Goal: Answer question/provide support

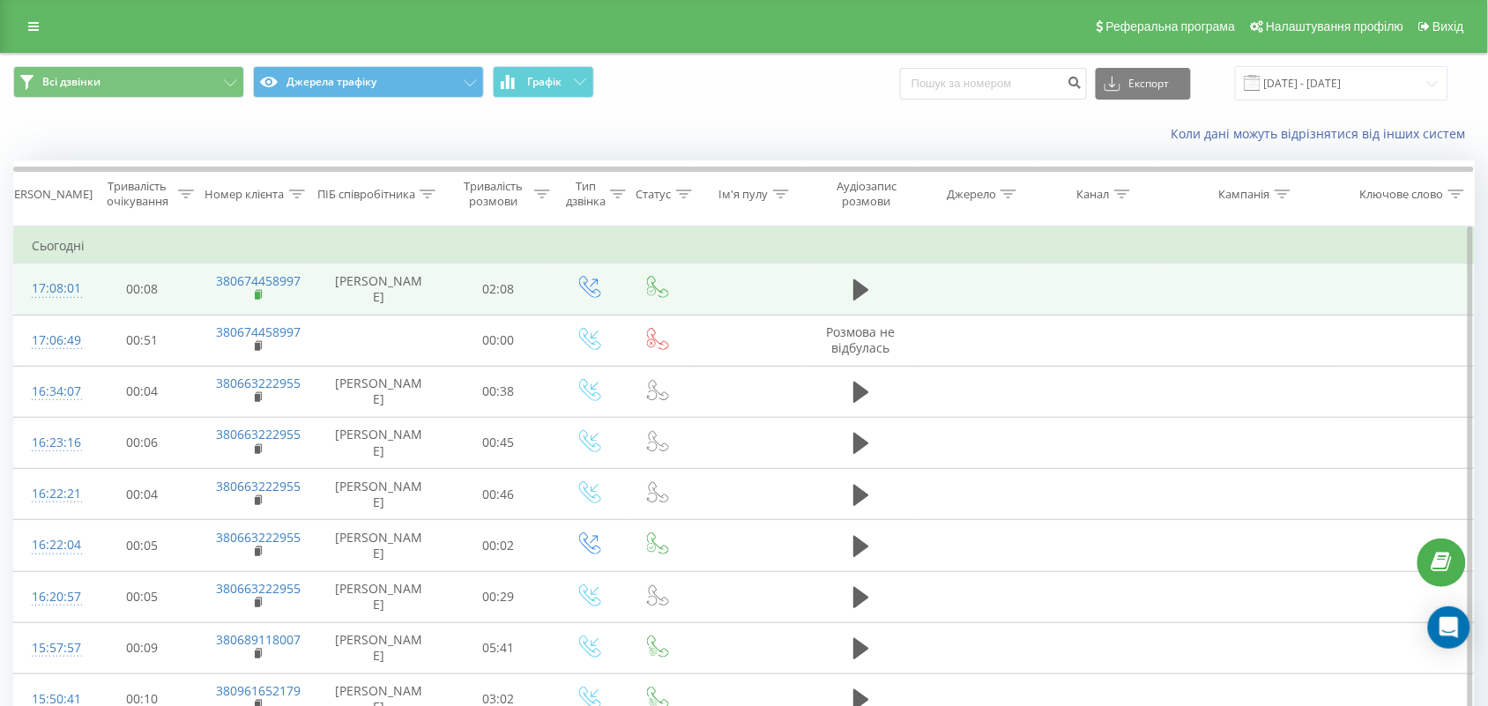
click at [256, 289] on icon at bounding box center [260, 295] width 10 height 12
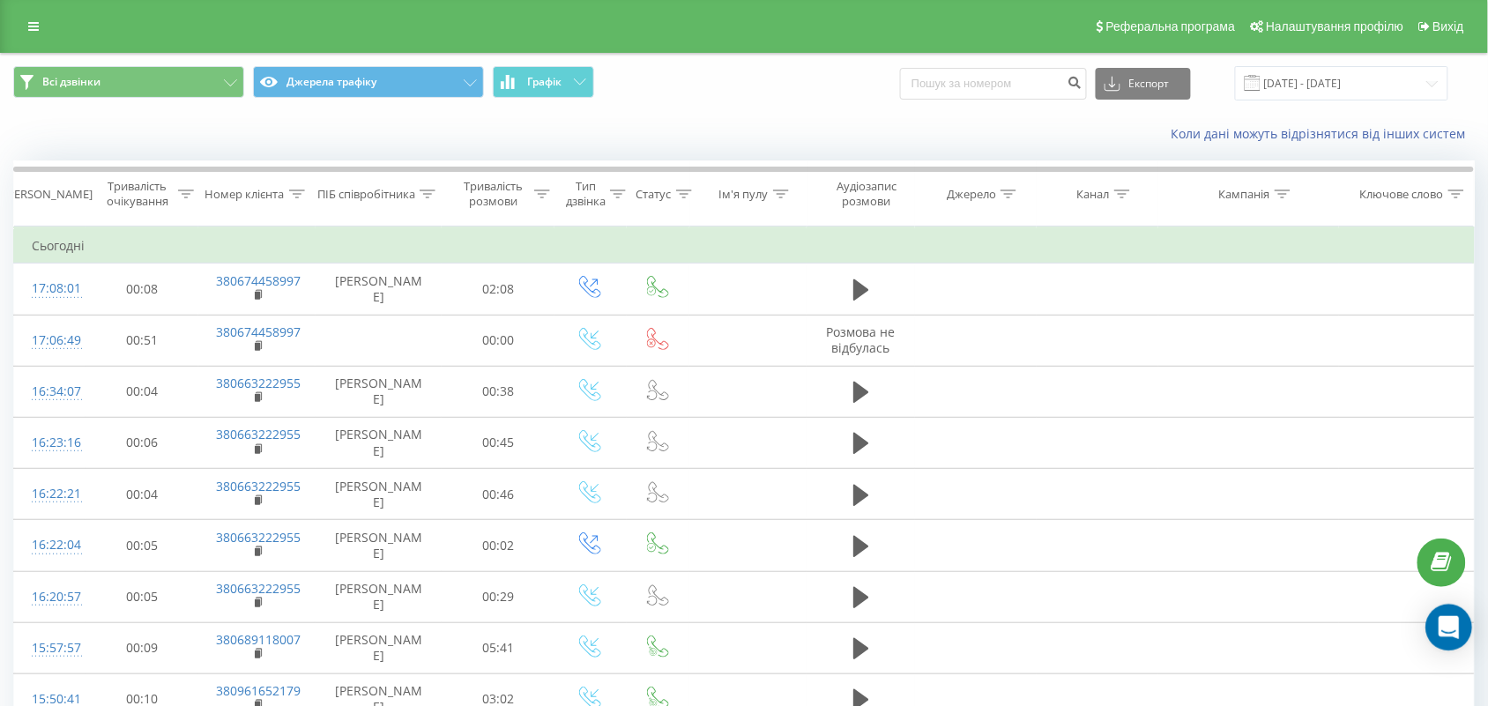
click at [1457, 626] on icon "Open Intercom Messenger" at bounding box center [1448, 627] width 20 height 23
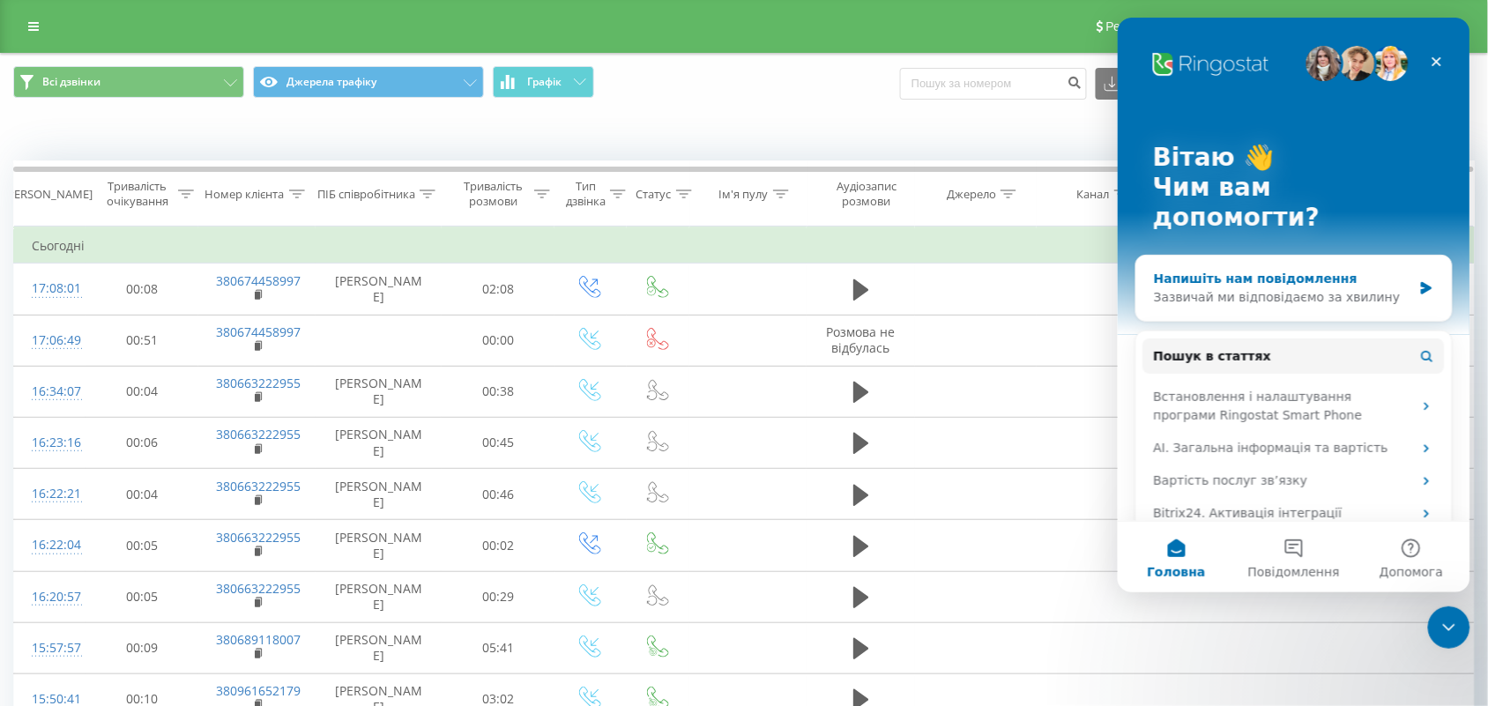
click at [1304, 287] on div "Зазвичай ми відповідаємо за хвилину" at bounding box center [1282, 296] width 258 height 19
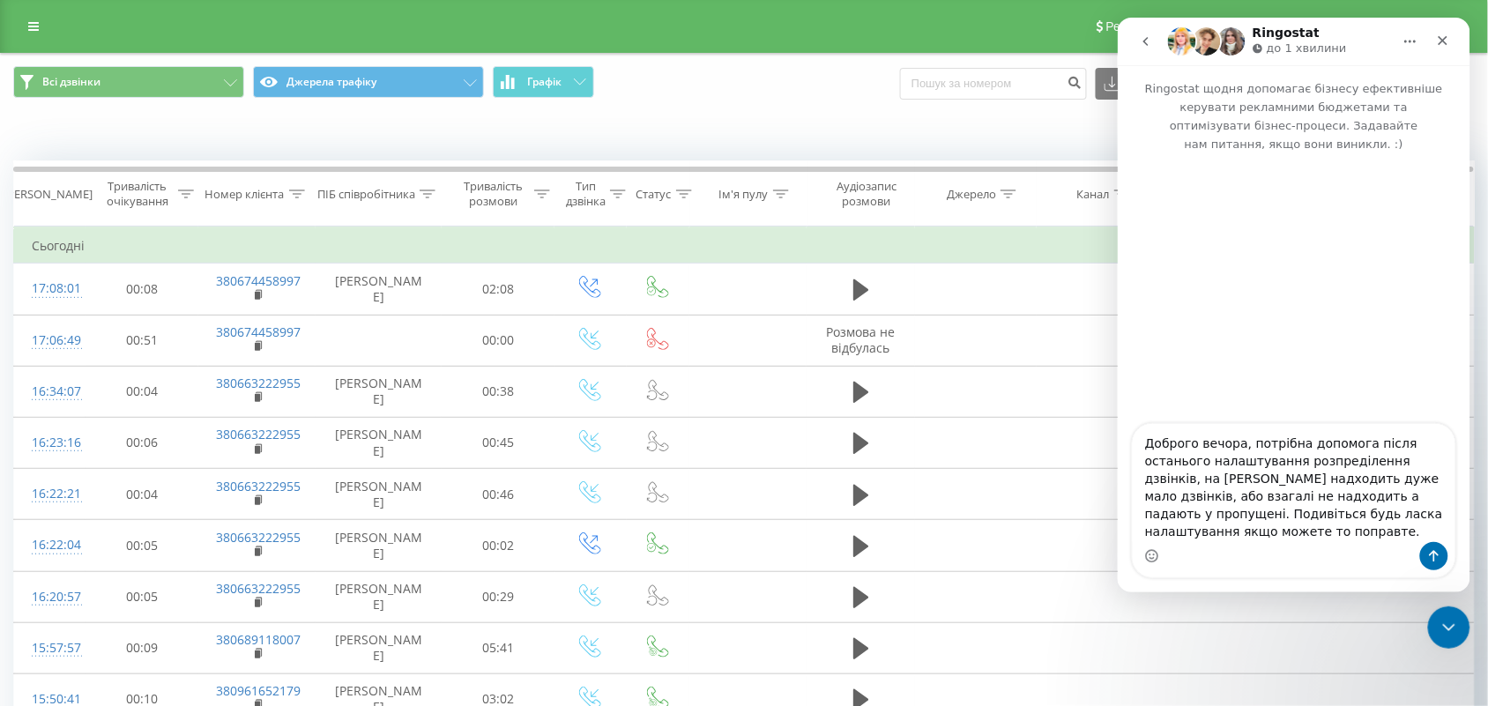
type textarea "Доброго вечора, потрібна допомога після останього налаштування розпреділення дз…"
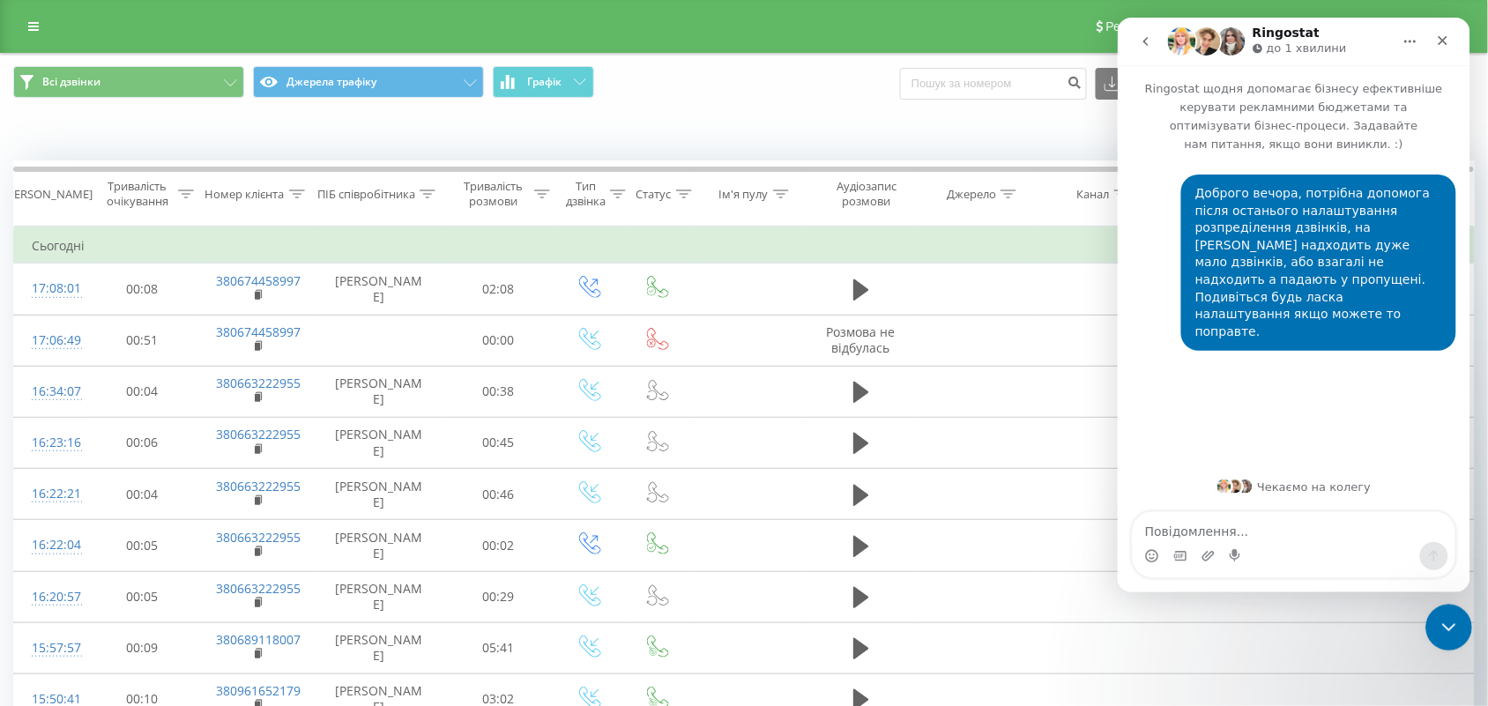
click at [1441, 628] on icon "Закрити програму для спілкування Intercom" at bounding box center [1445, 624] width 21 height 21
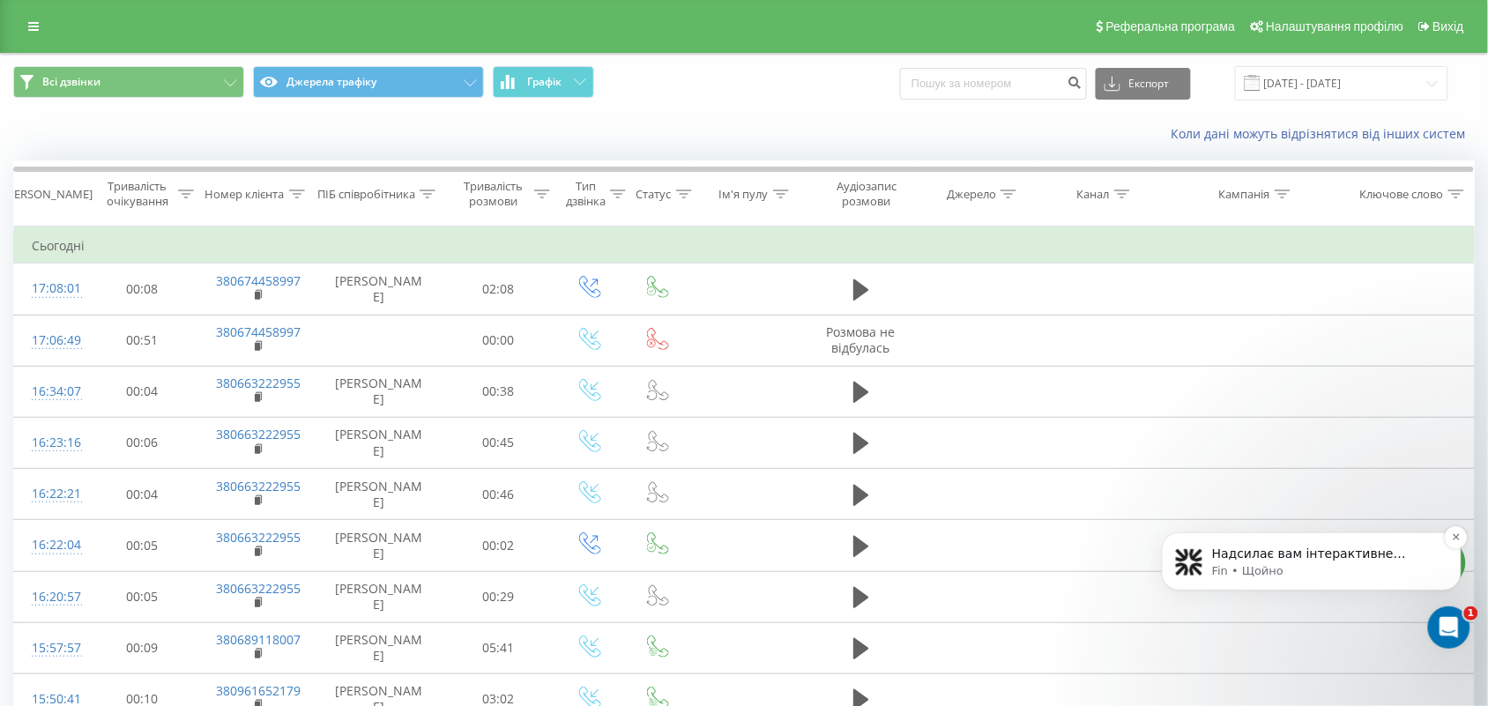
scroll to position [123, 0]
click at [1259, 553] on p "Надсилає вам інтерактивне повідомлення" at bounding box center [1324, 554] width 227 height 18
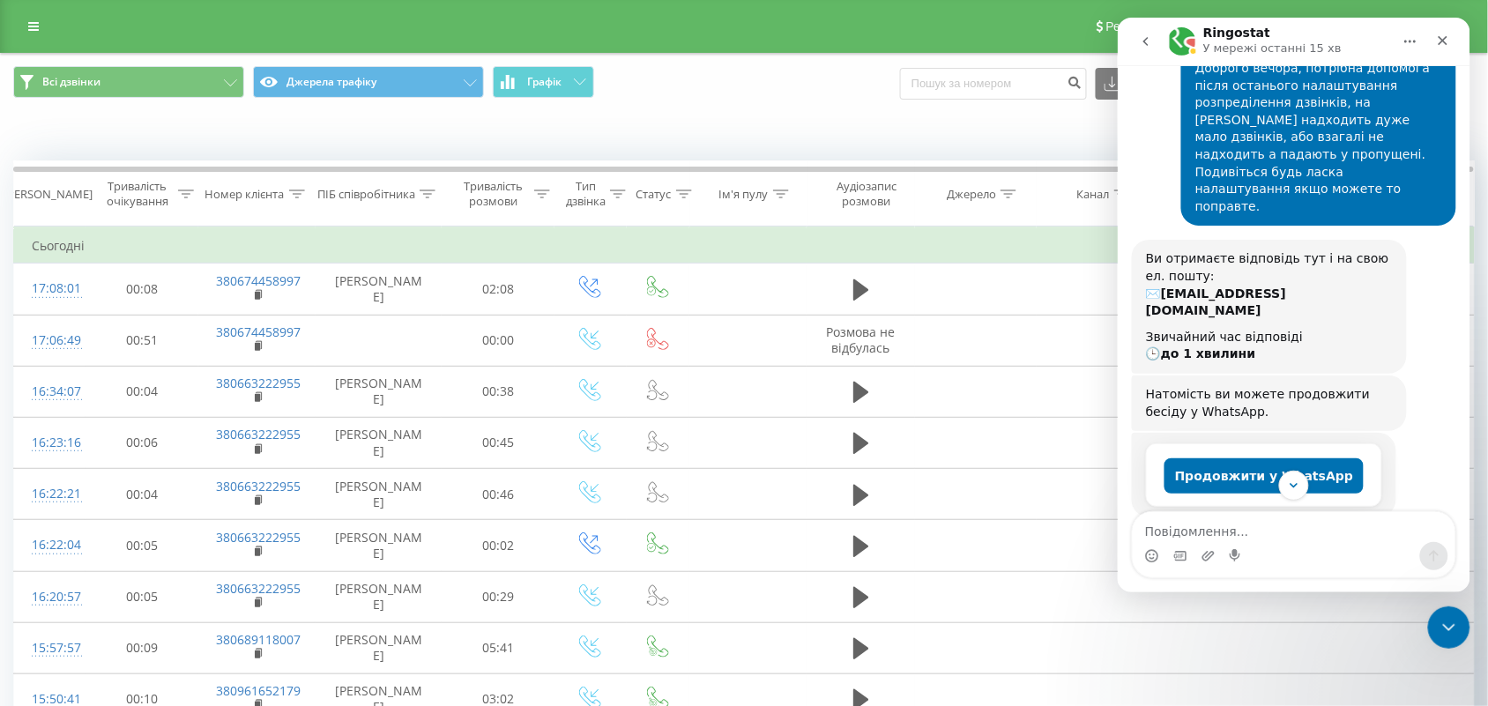
scroll to position [456, 0]
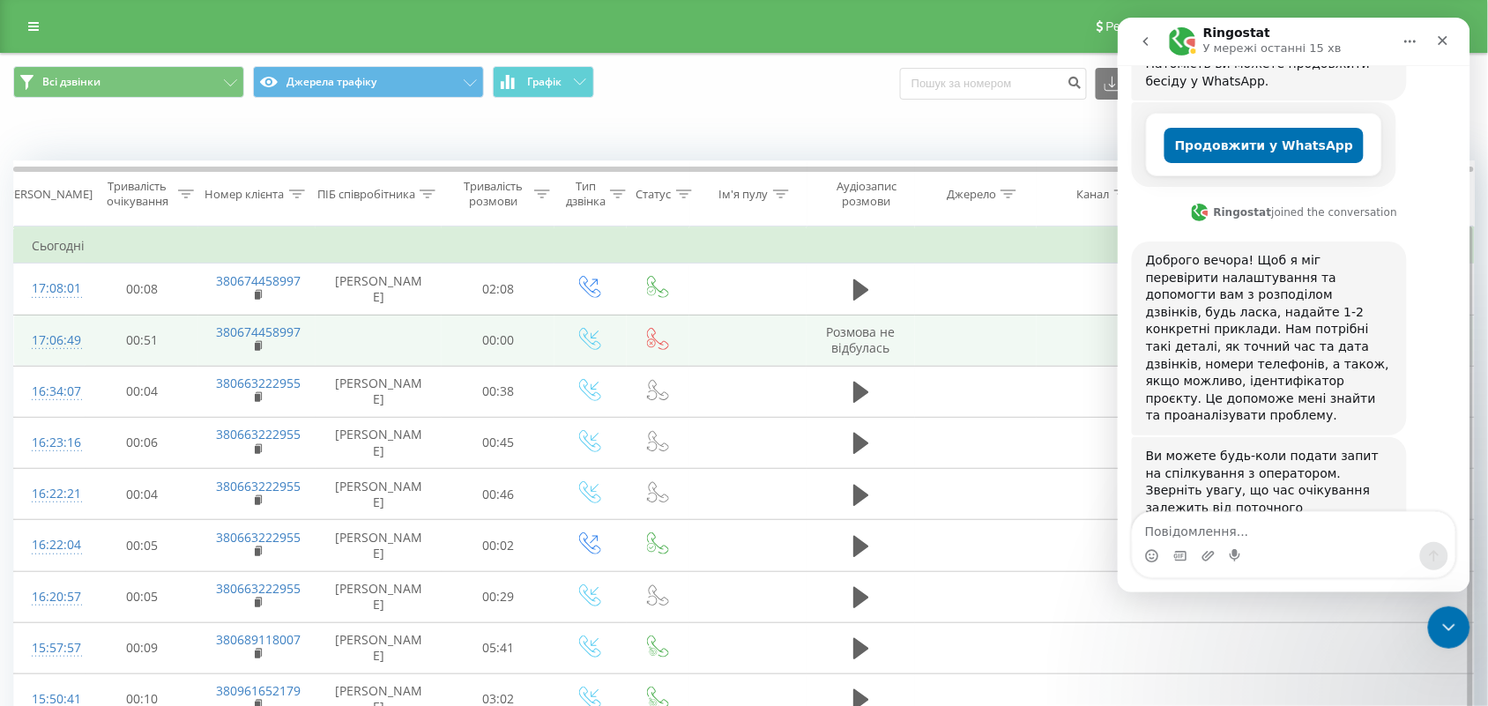
click at [252, 345] on td "380674458997" at bounding box center [256, 340] width 117 height 51
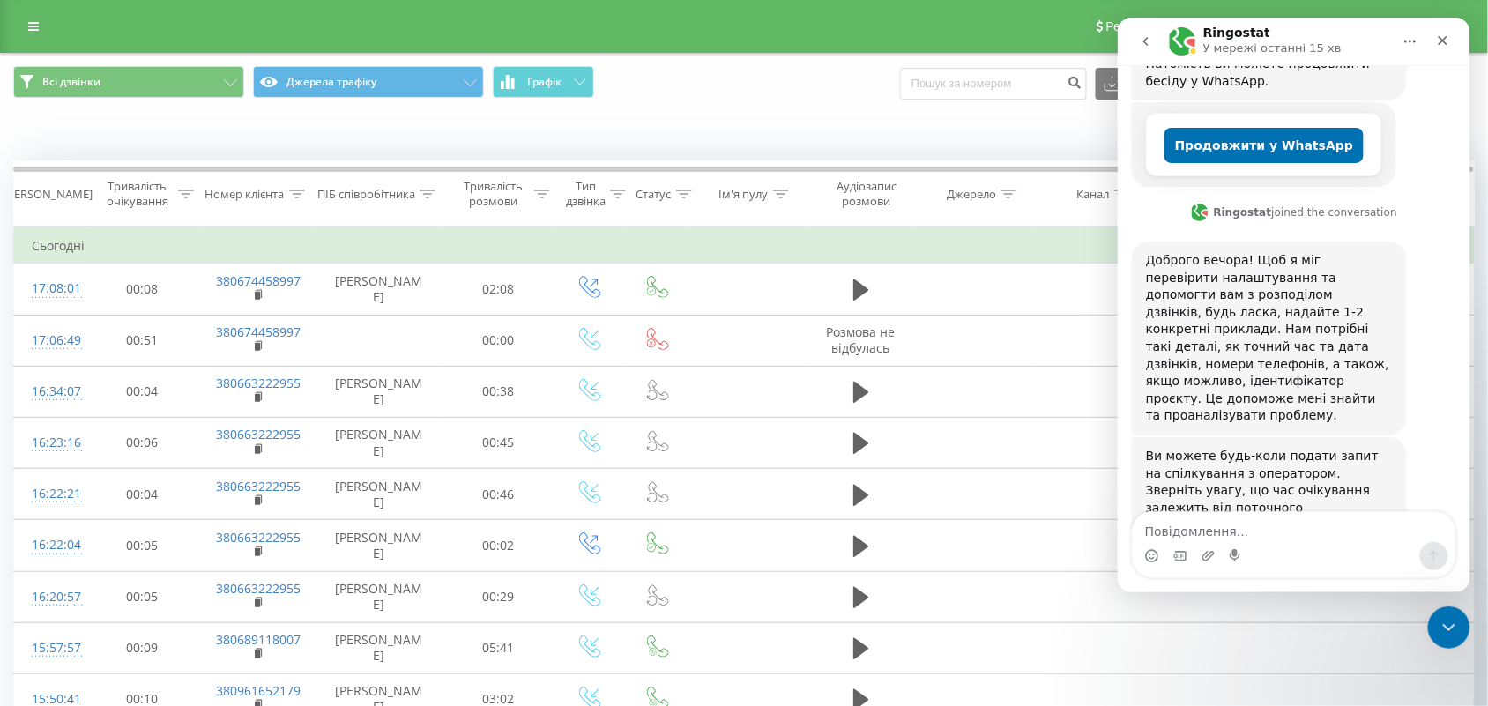
click at [1313, 548] on div "Месенджер Intercom" at bounding box center [1293, 555] width 323 height 28
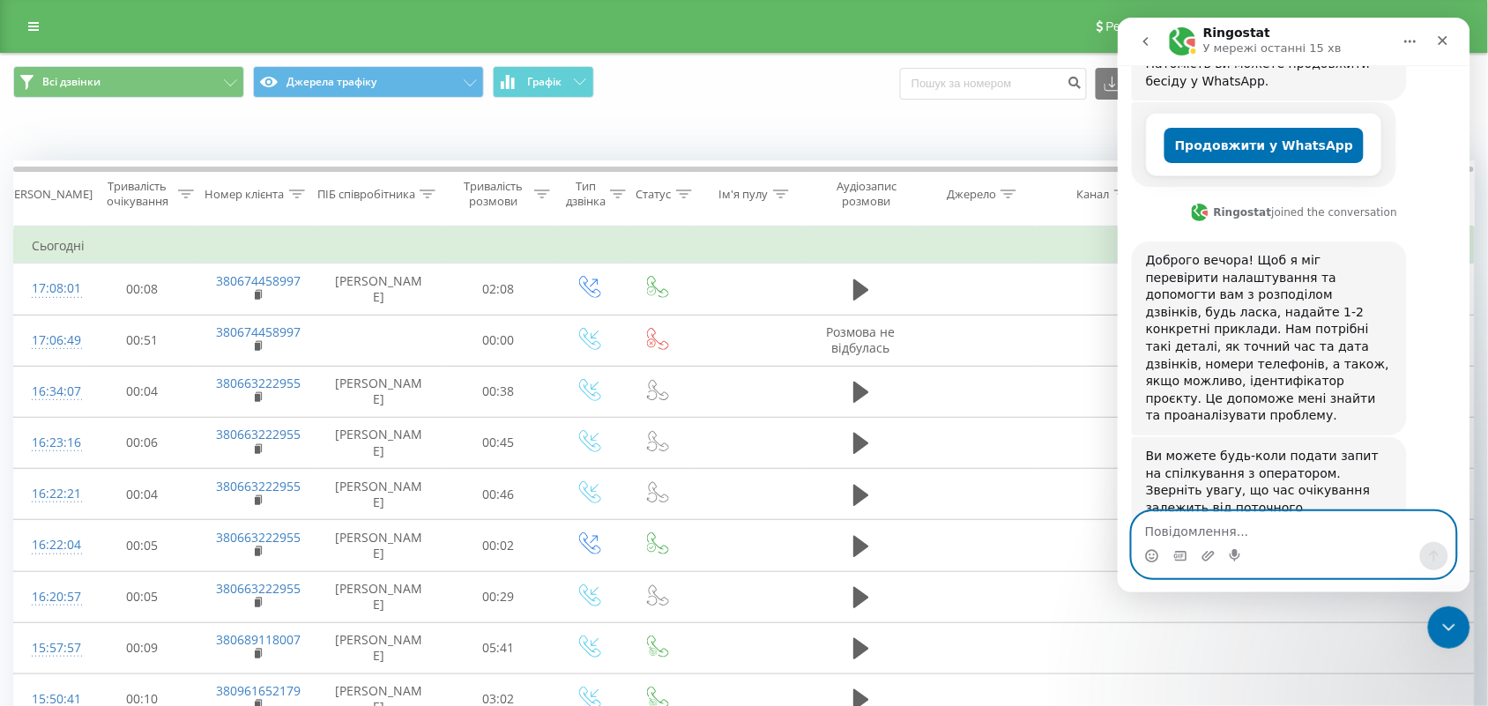
click at [1299, 535] on textarea "Повідомлення..." at bounding box center [1293, 526] width 323 height 30
paste textarea "19.09.2025 19.09.2025"
type textarea "19.09.2025 19.09.2025"
drag, startPoint x: 1288, startPoint y: 526, endPoint x: 947, endPoint y: 589, distance: 346.7
click at [1117, 589] on html "Ringostat У мережі останні 15 хв Ringostat щодня допомагає бізнесу ефективніше …" at bounding box center [1293, 304] width 353 height 575
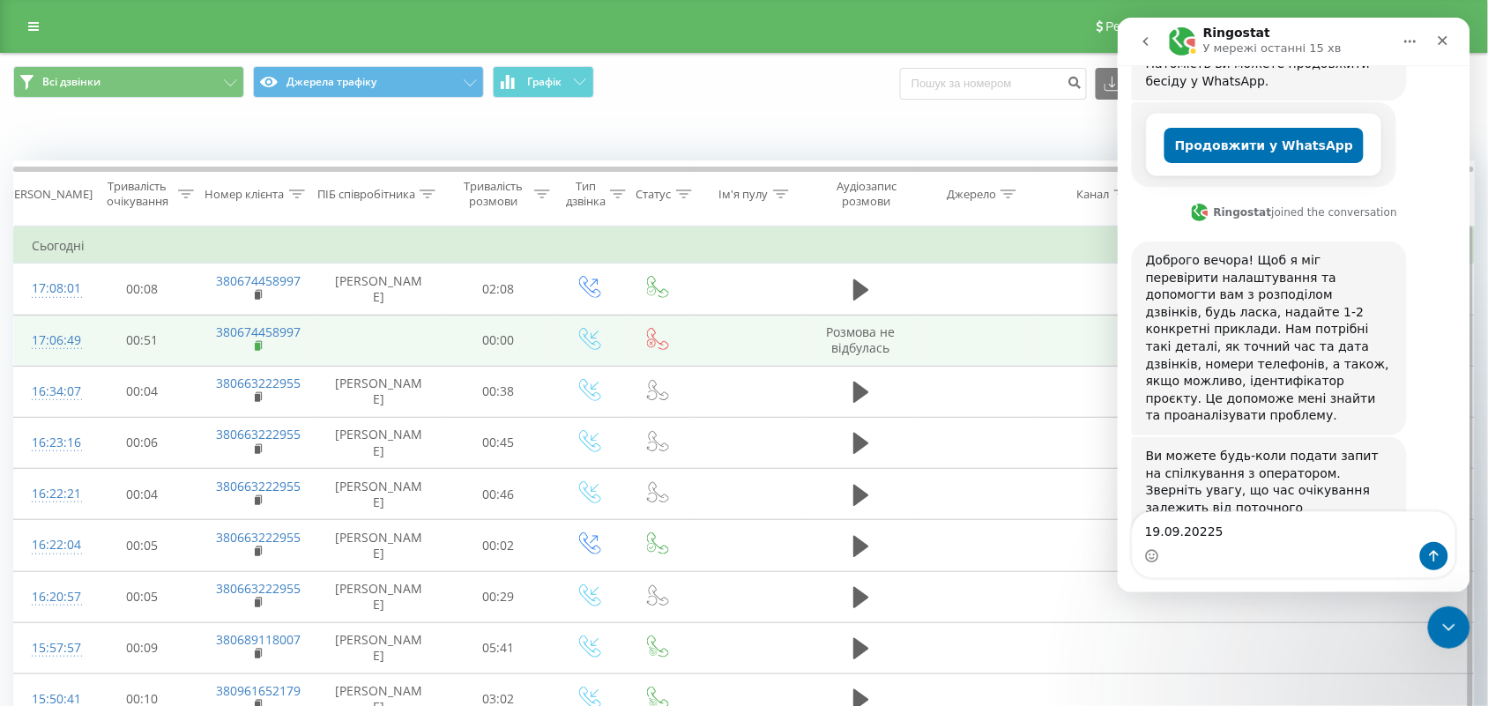
click at [260, 341] on icon at bounding box center [259, 345] width 6 height 8
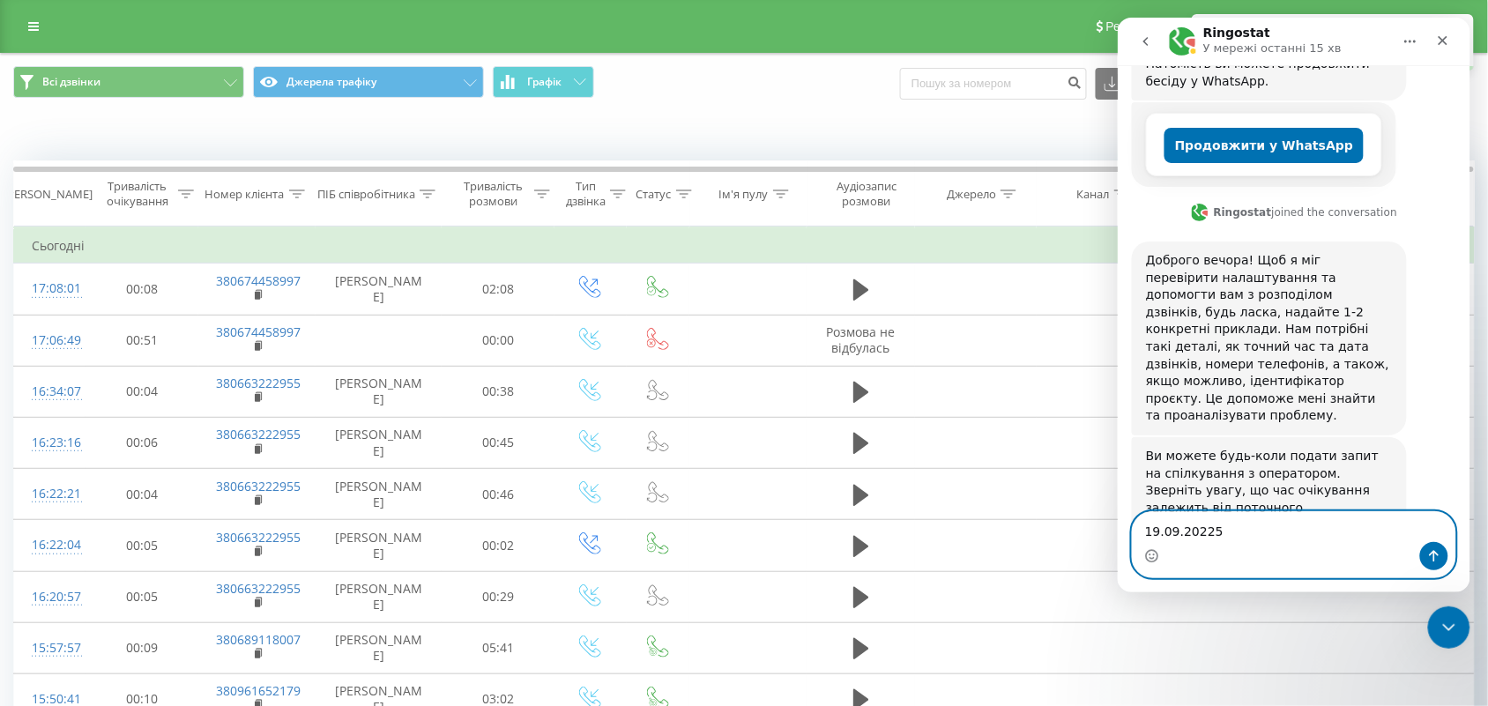
click at [1222, 535] on textarea "19.09.20225" at bounding box center [1293, 526] width 323 height 30
paste textarea "380674458997"
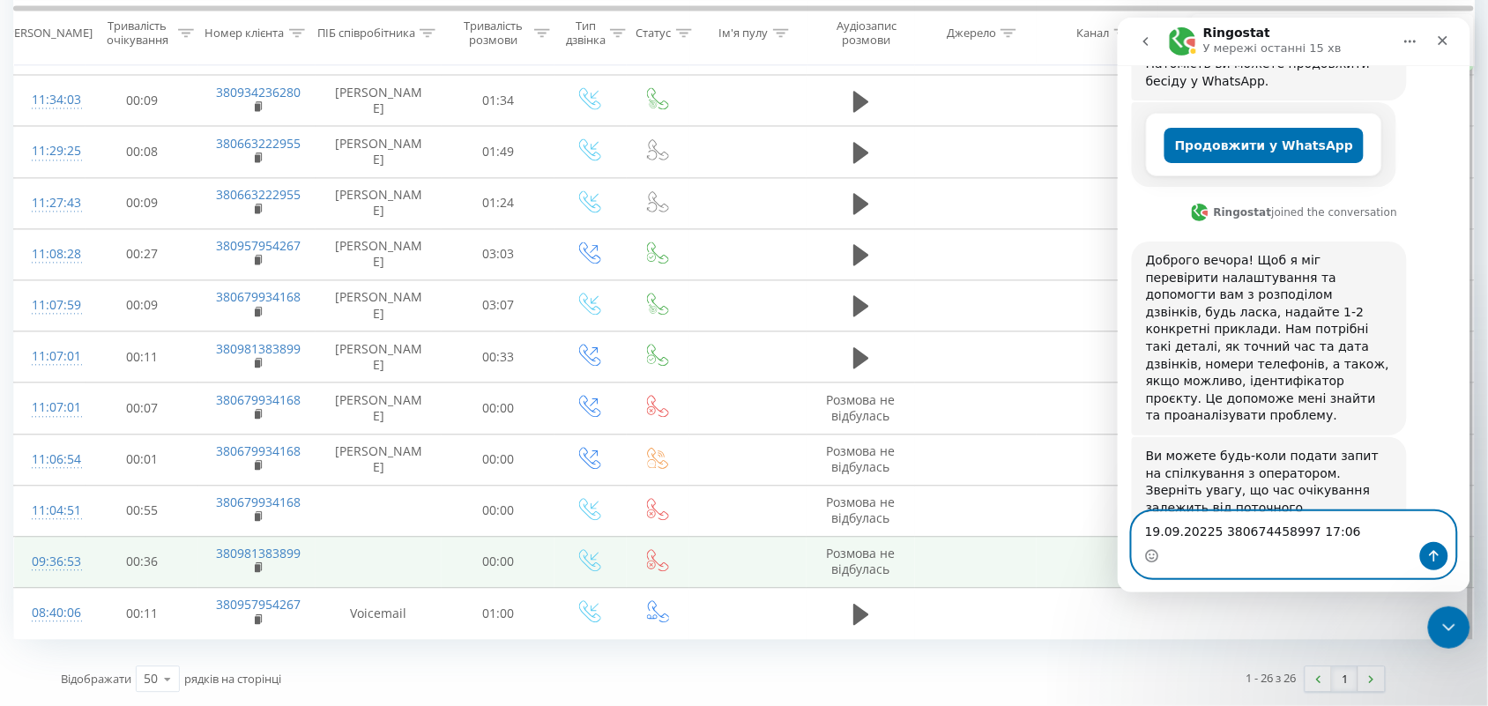
scroll to position [962, 0]
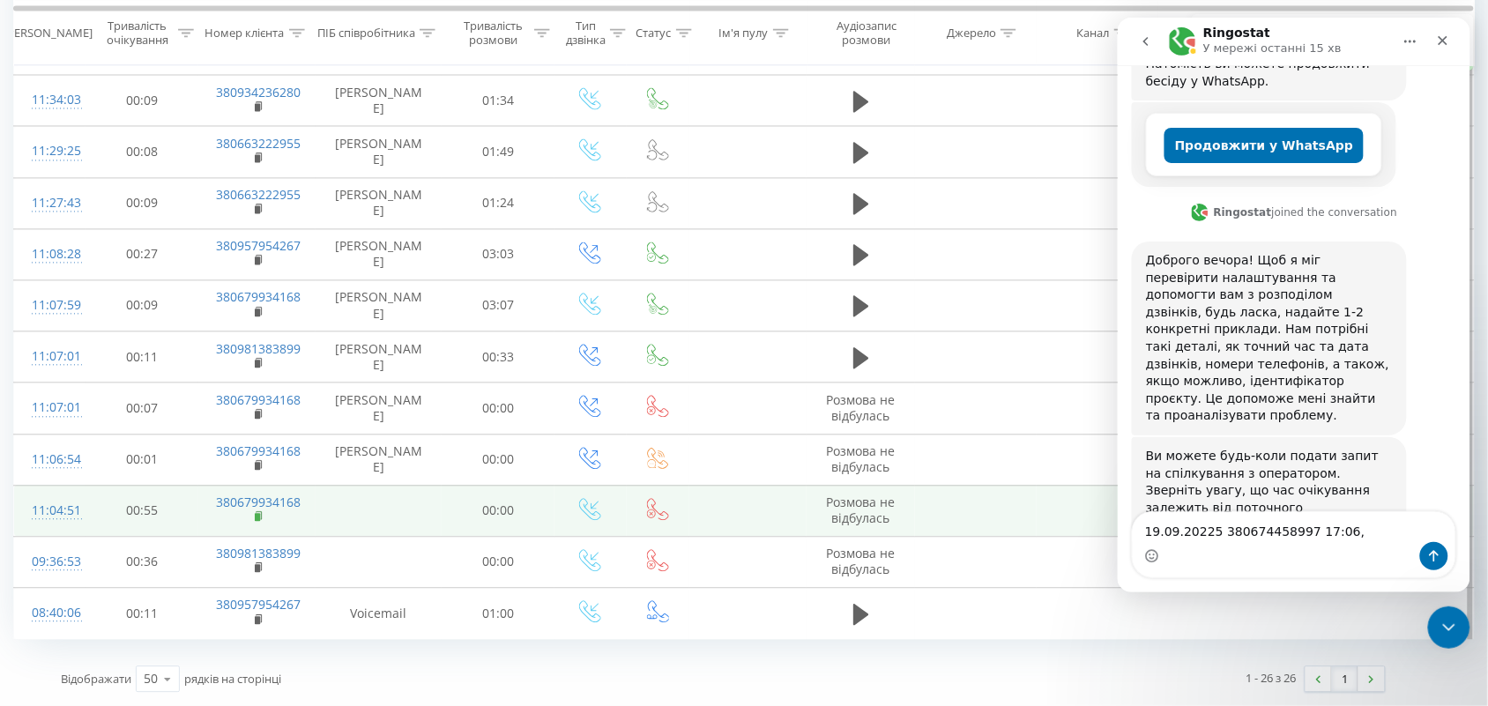
click at [260, 517] on rect at bounding box center [257, 518] width 5 height 8
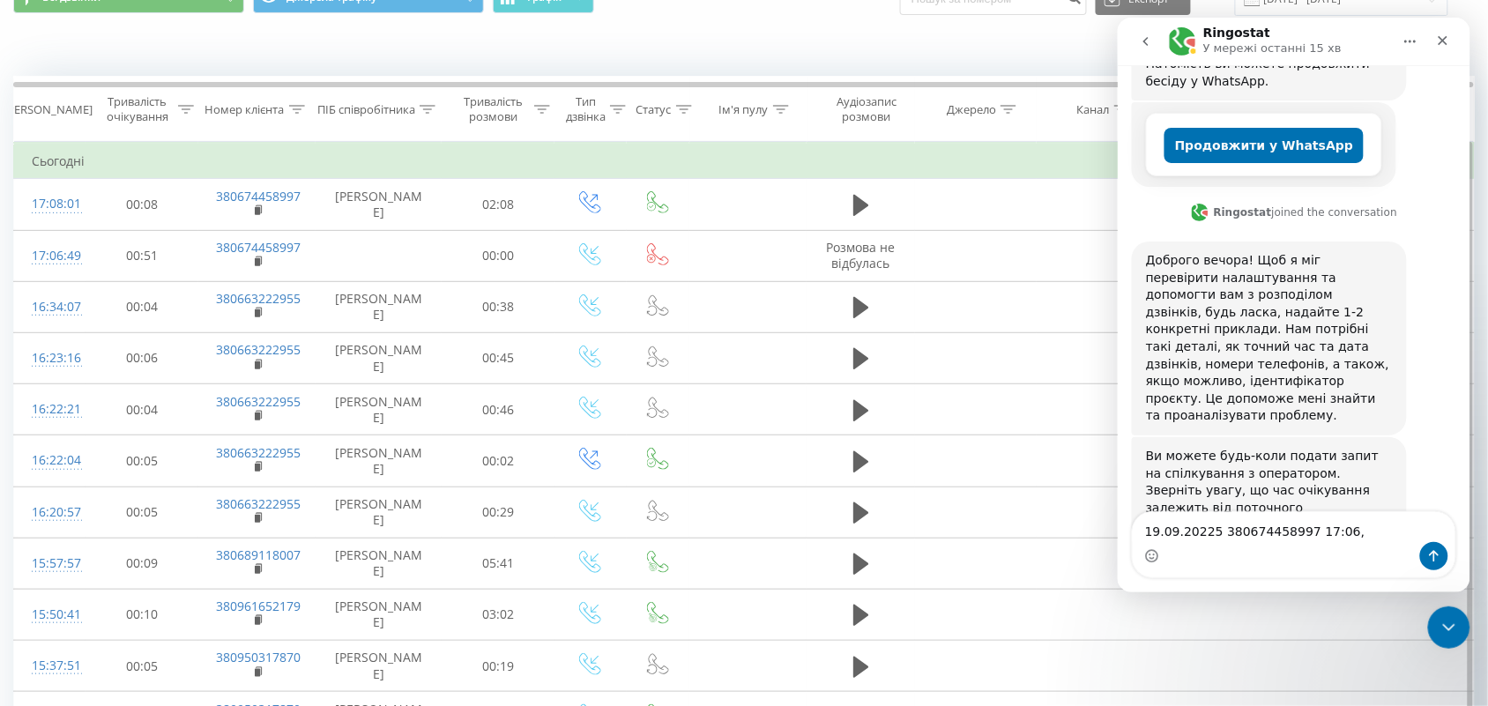
scroll to position [81, 0]
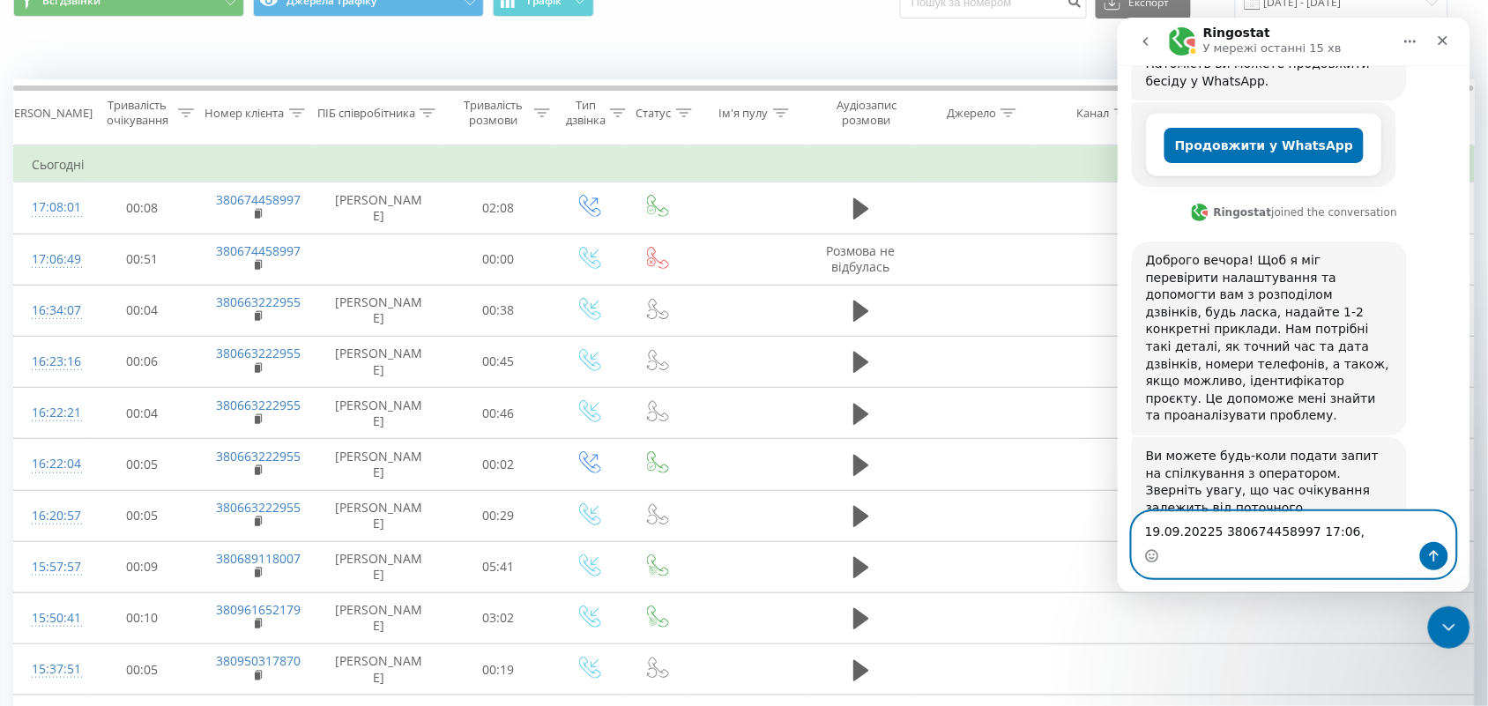
click at [1375, 529] on textarea "19.09.20225 380674458997 17:06," at bounding box center [1293, 526] width 323 height 30
type textarea "19.09.20225 380674458997 17:06"
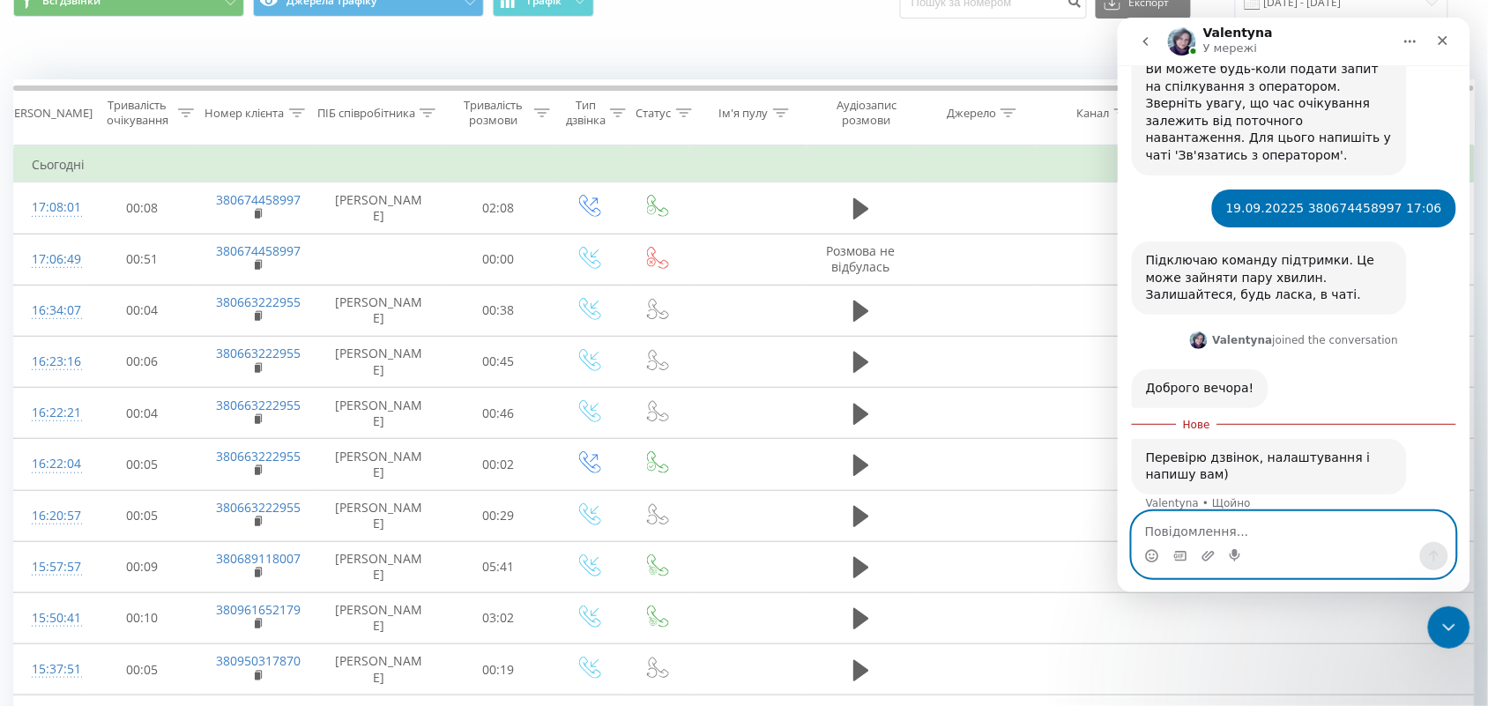
scroll to position [774, 0]
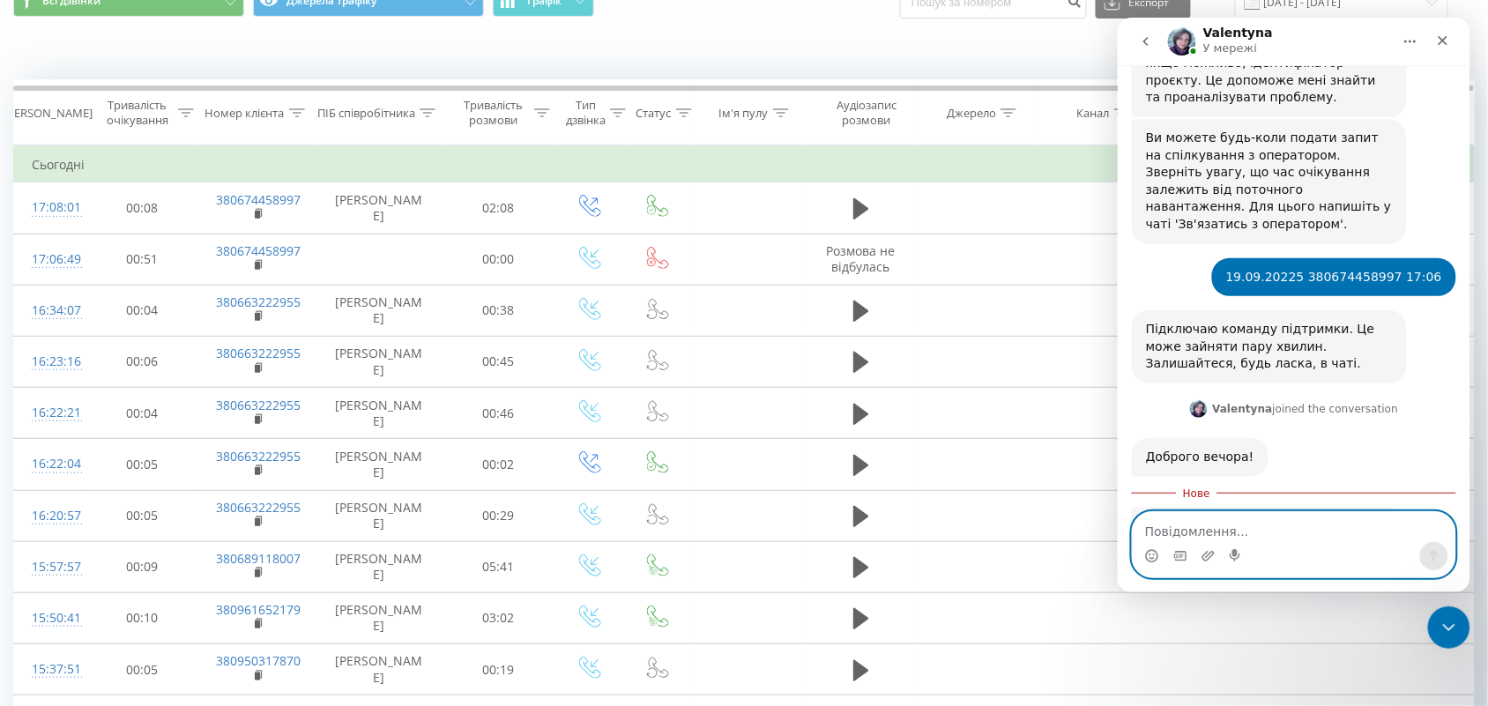
click at [1193, 526] on textarea "Повідомлення..." at bounding box center [1293, 526] width 323 height 30
type textarea "дякую"
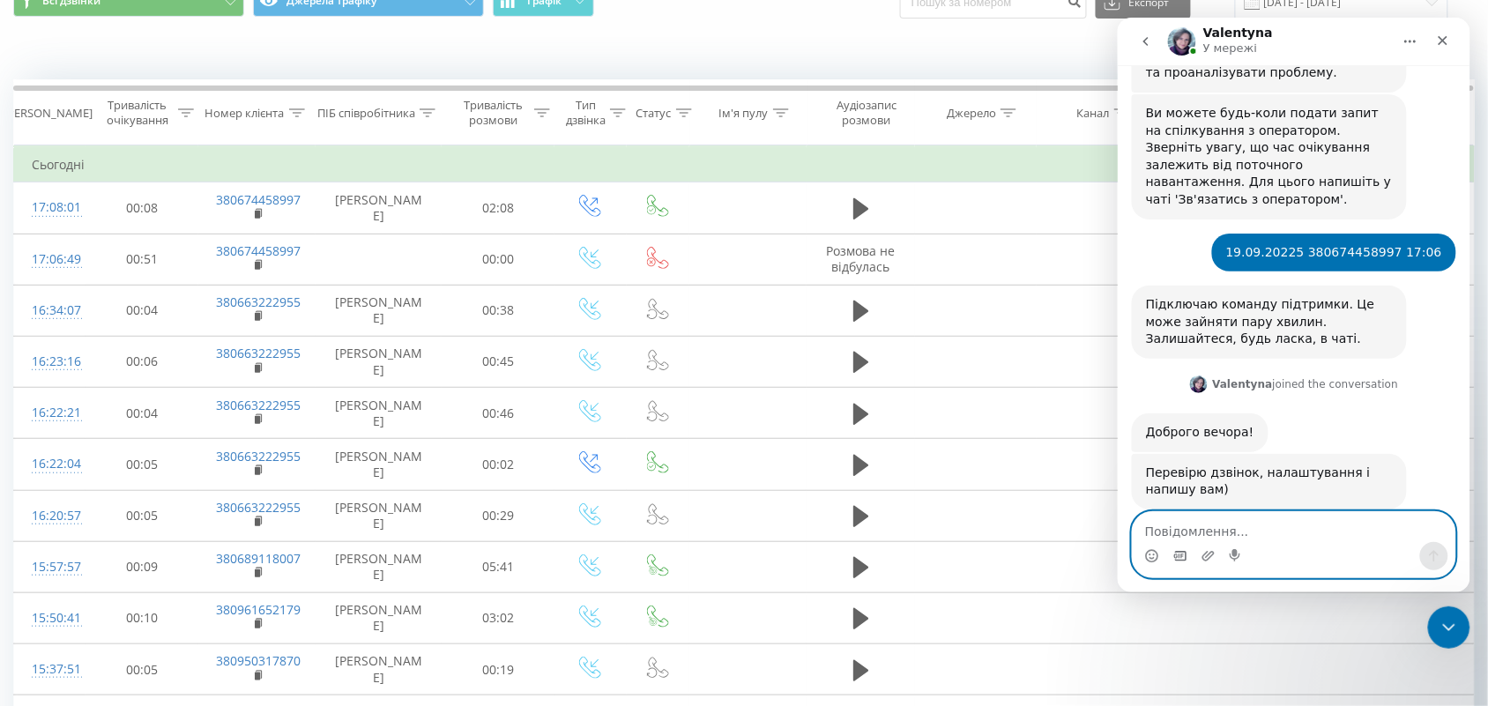
click at [1176, 557] on icon "вибір GIF-файлів" at bounding box center [1179, 555] width 12 height 10
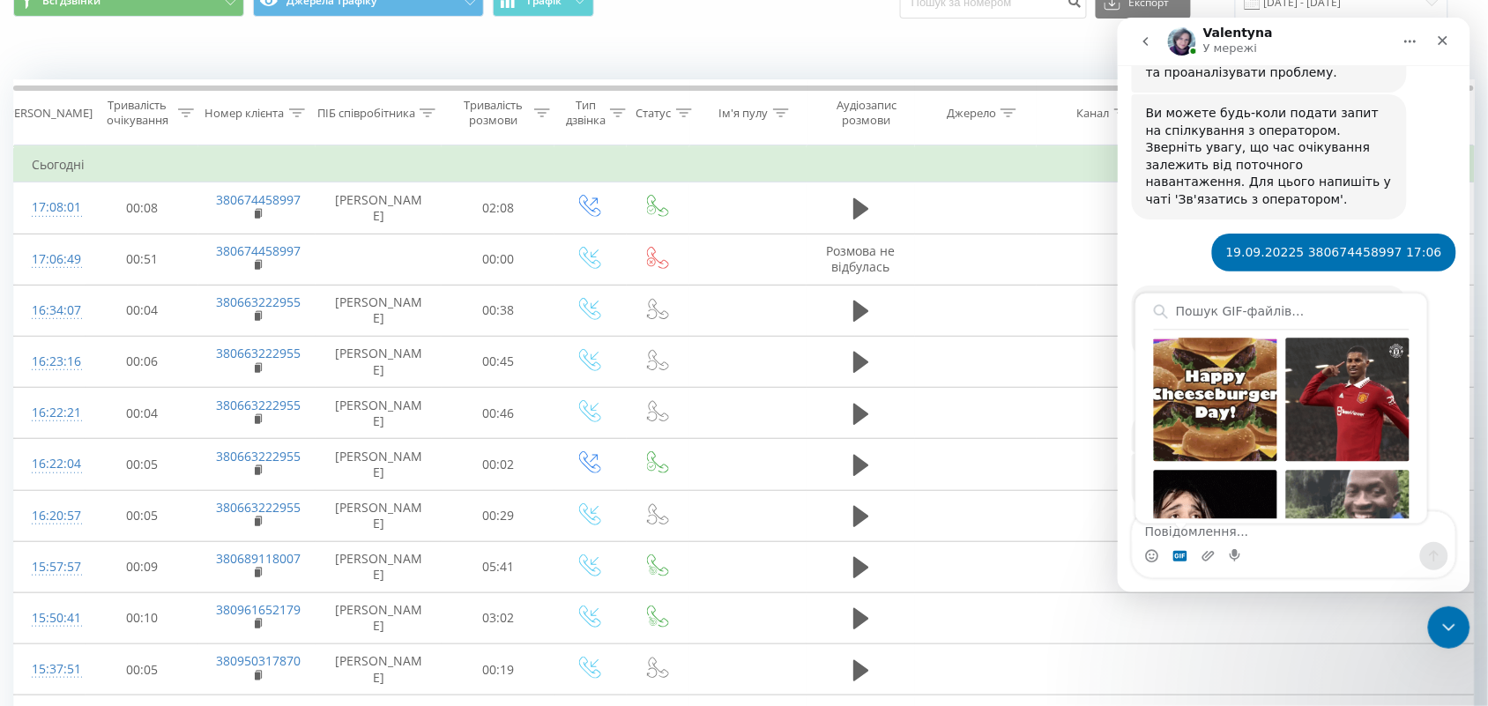
click at [1287, 565] on div "Месенджер Intercom" at bounding box center [1293, 555] width 323 height 28
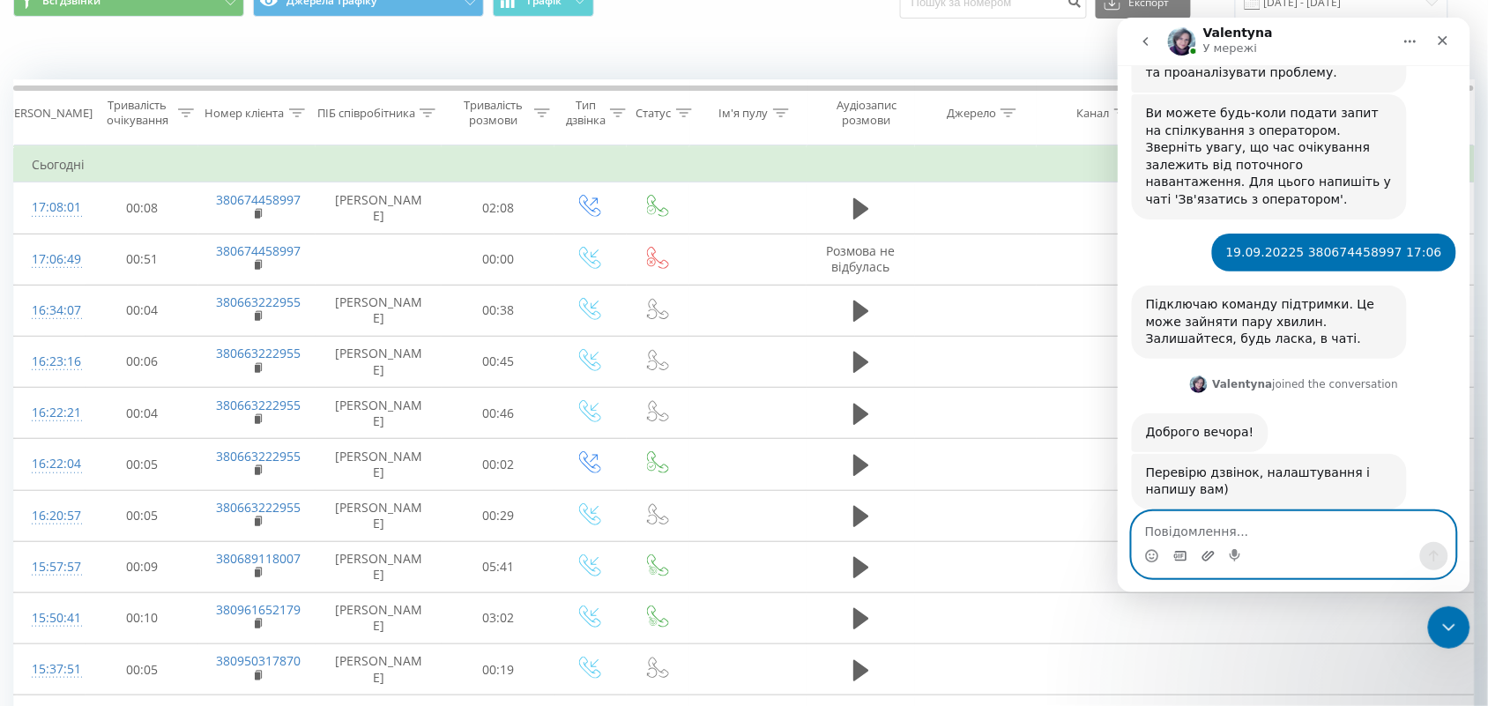
click at [1206, 551] on icon "Завантажити вкладений файл" at bounding box center [1207, 555] width 12 height 10
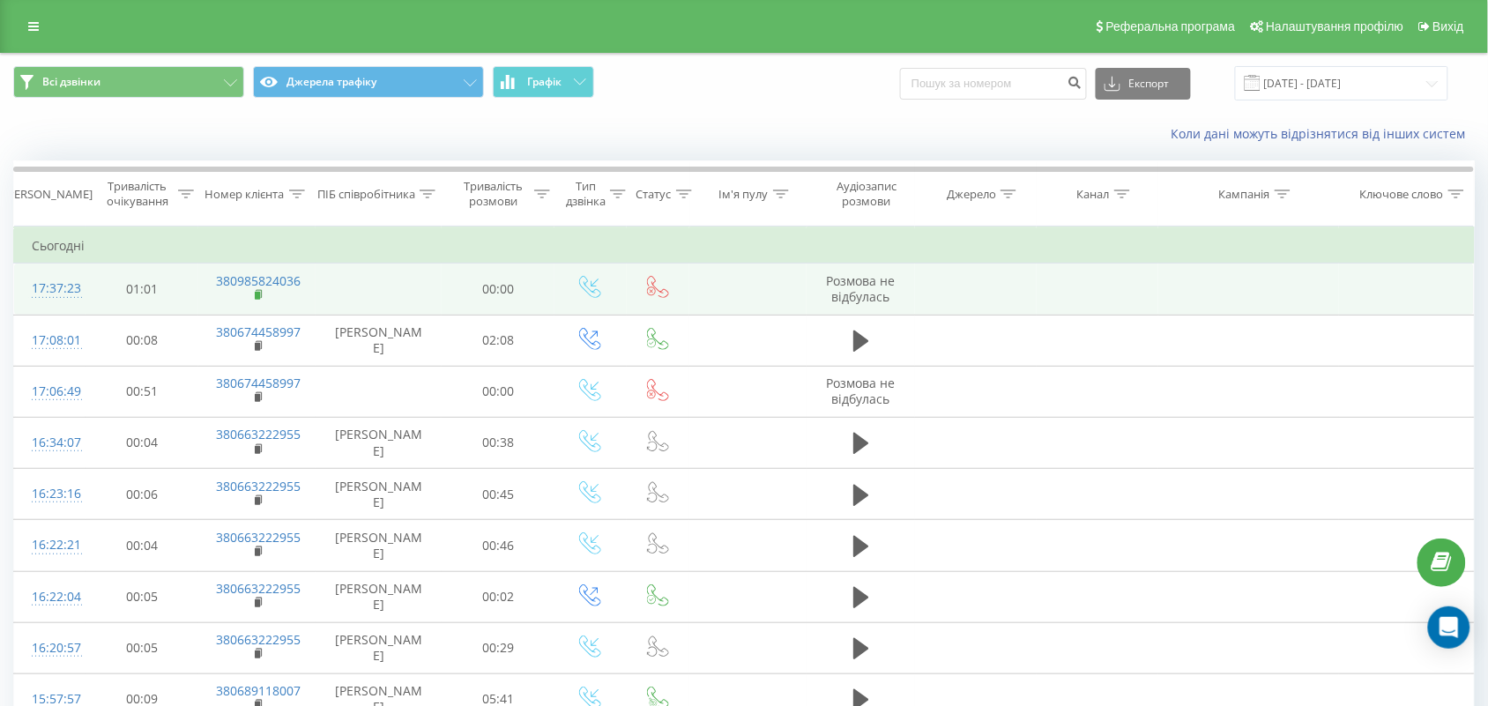
click at [261, 300] on icon at bounding box center [260, 295] width 10 height 12
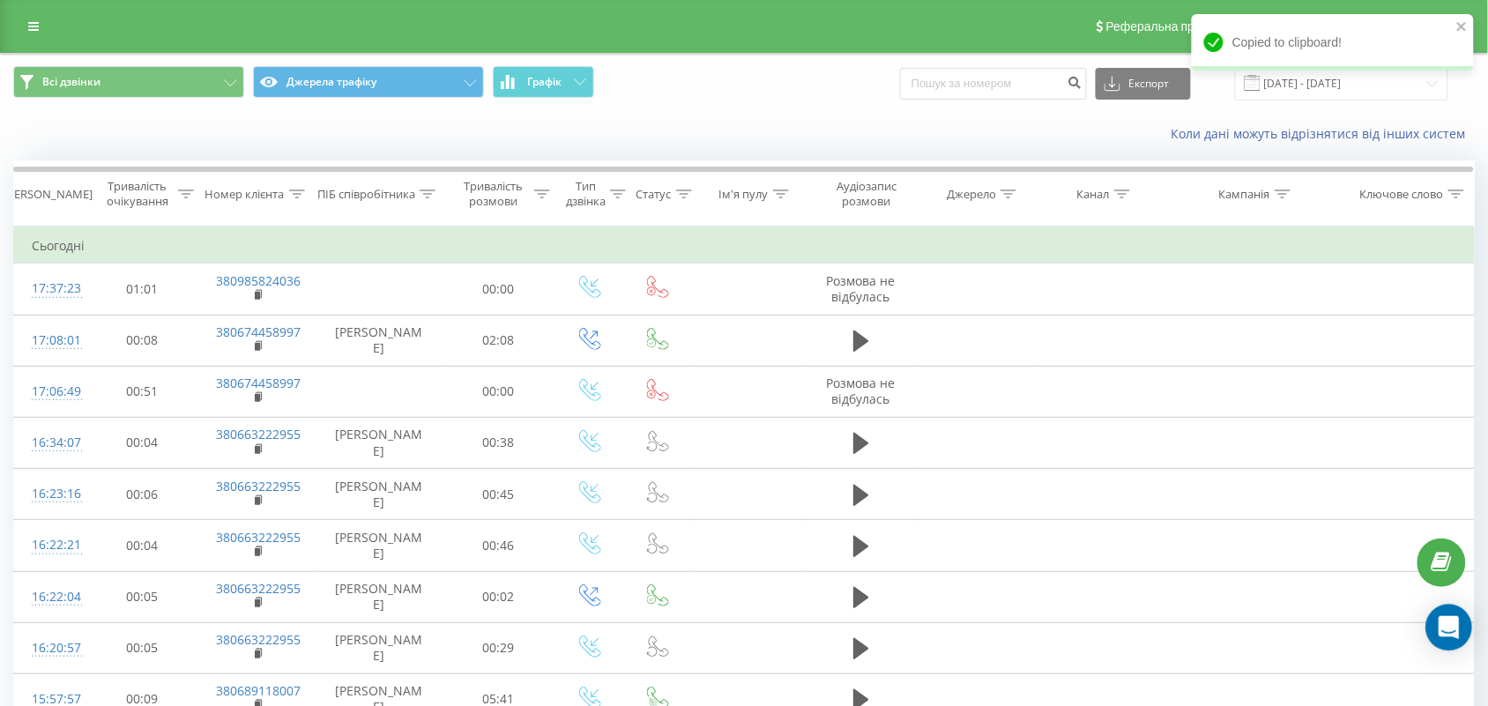
click at [1451, 632] on icon "Open Intercom Messenger" at bounding box center [1448, 627] width 23 height 23
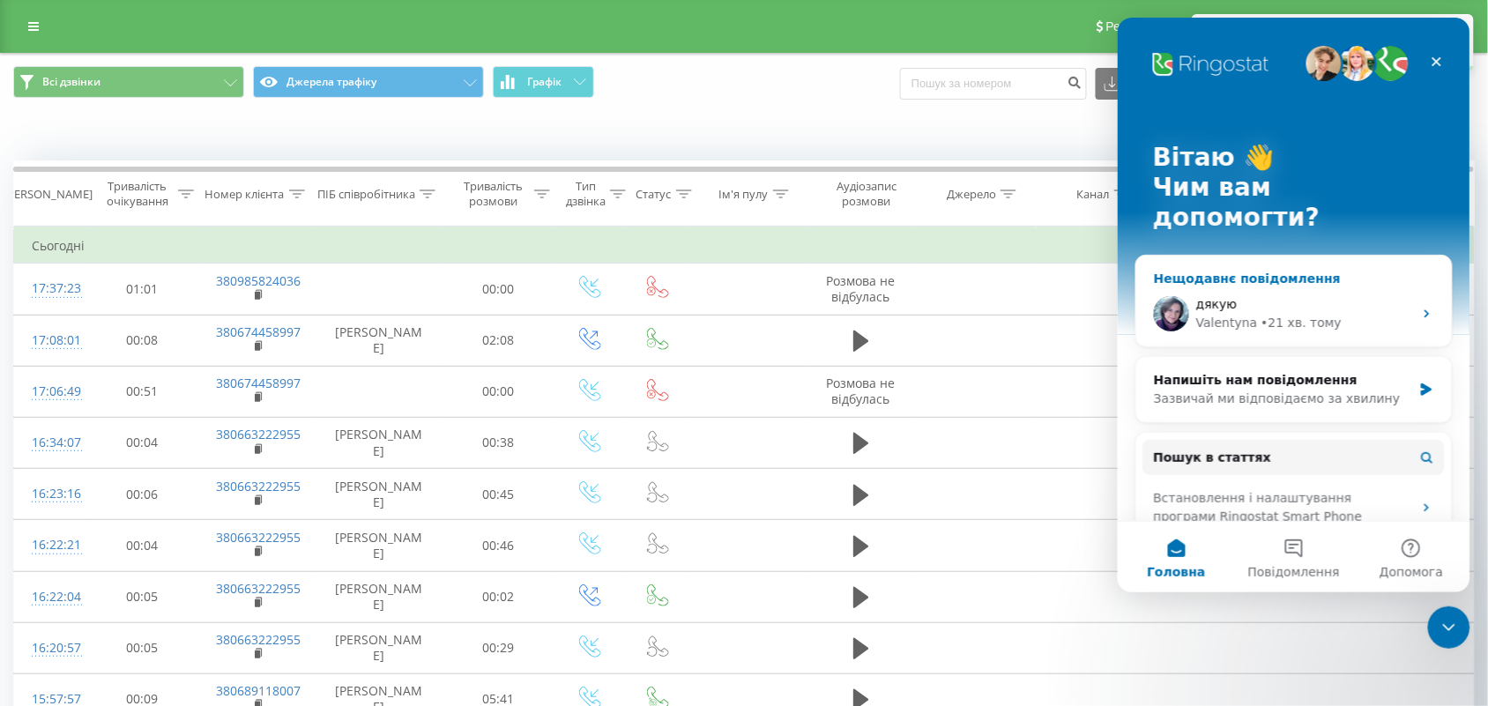
click at [1221, 313] on div "Valentyna" at bounding box center [1226, 322] width 62 height 19
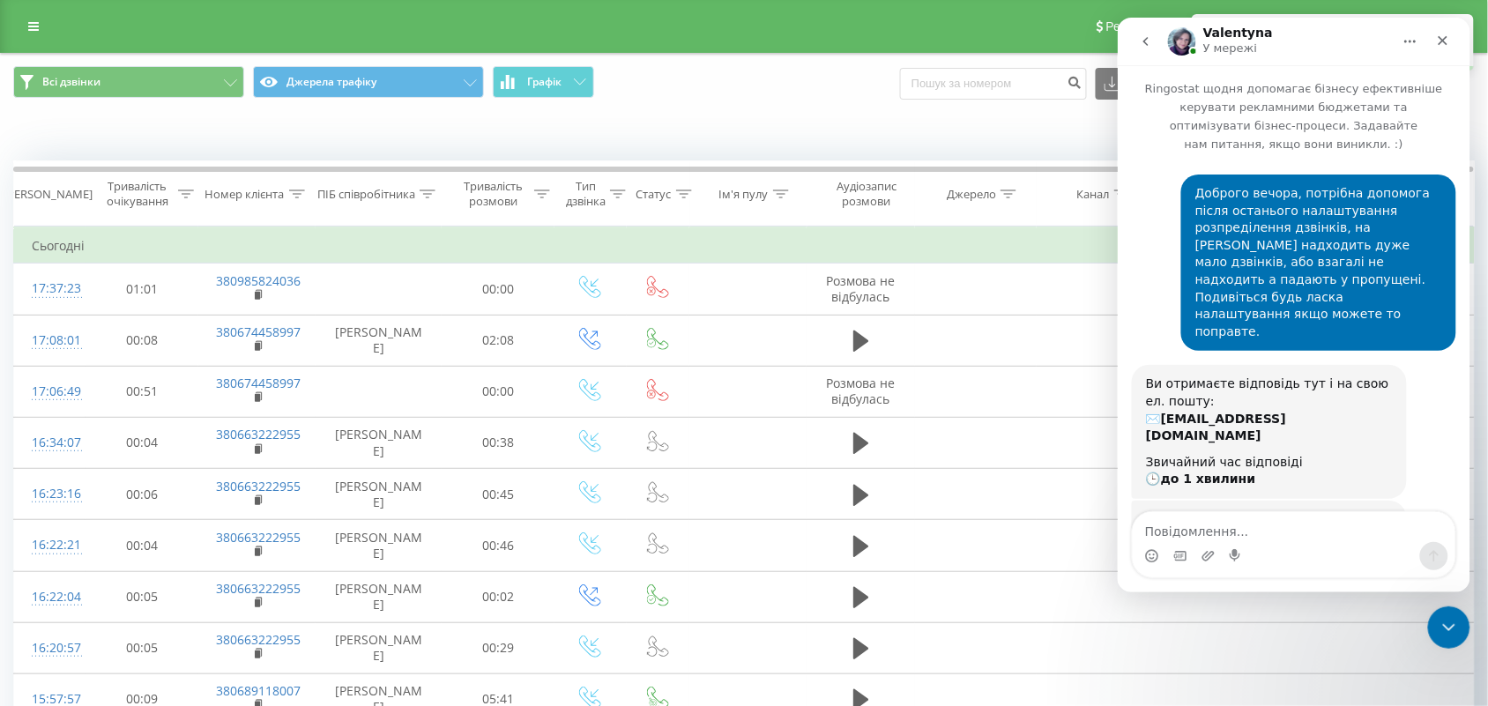
scroll to position [798, 0]
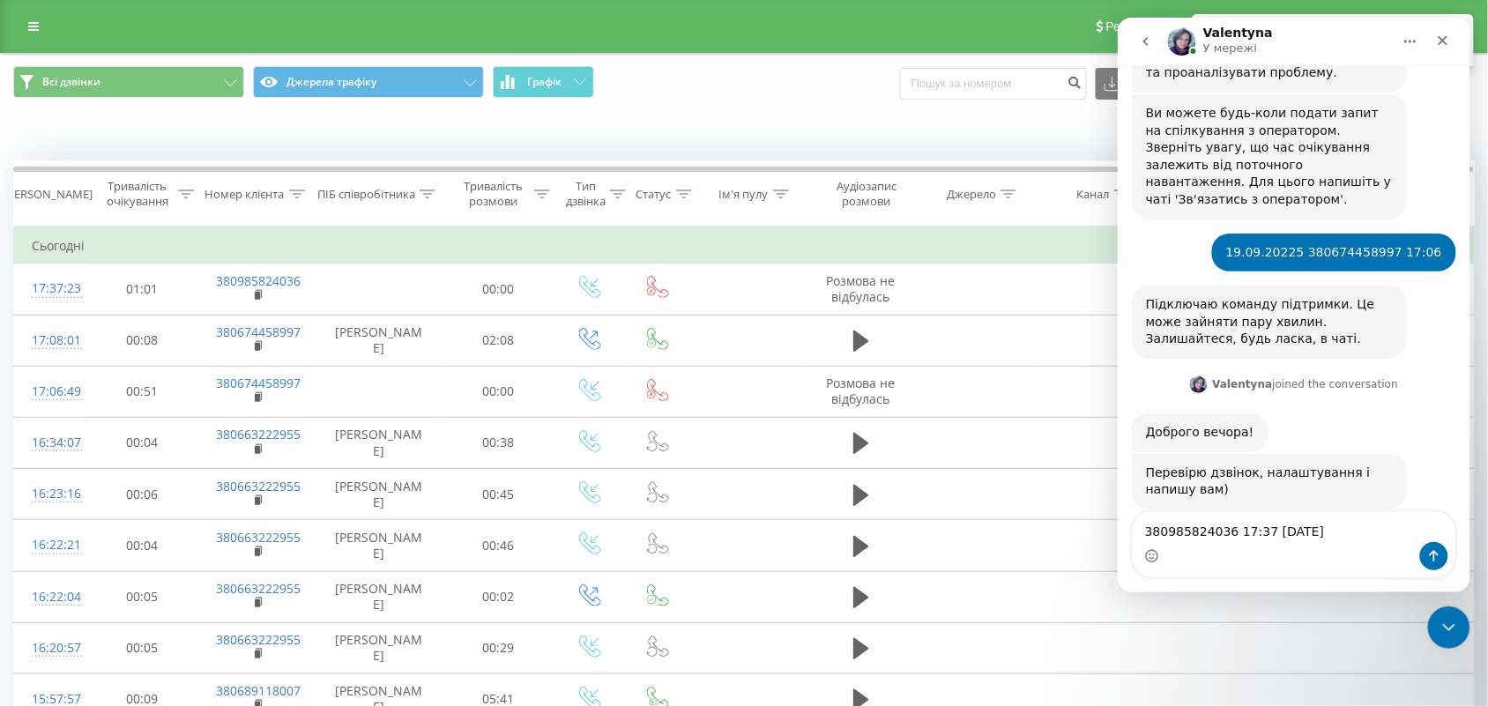
type textarea "380985824036 17:37 [DATE]"
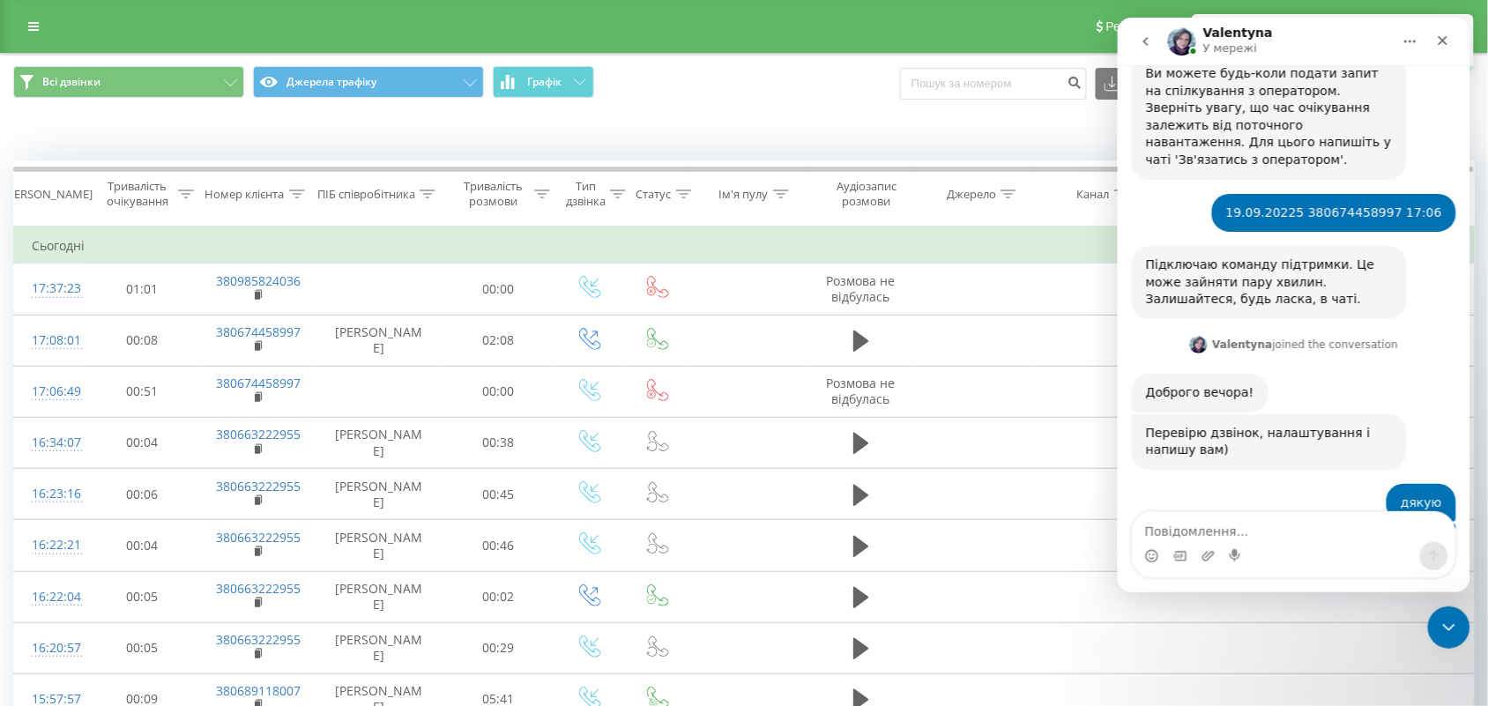
scroll to position [891, 0]
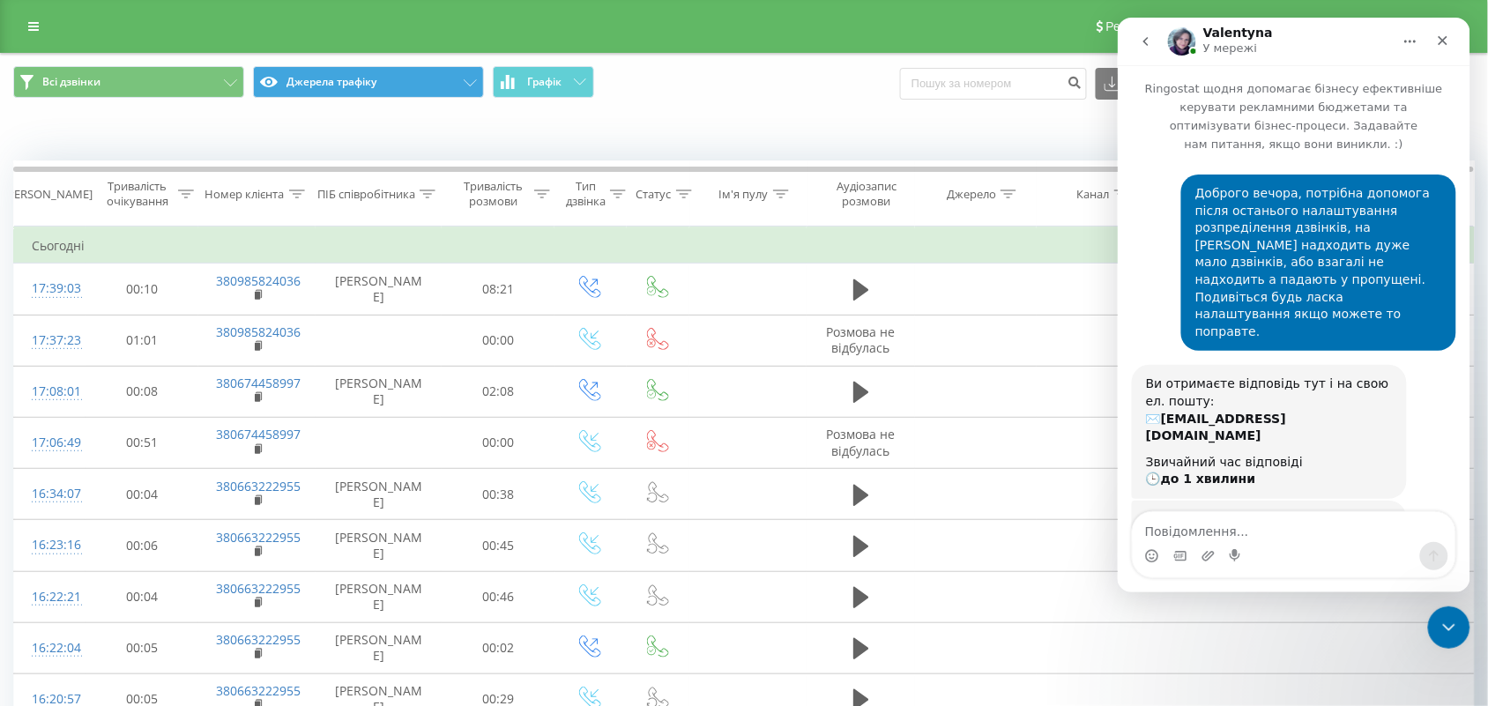
scroll to position [891, 0]
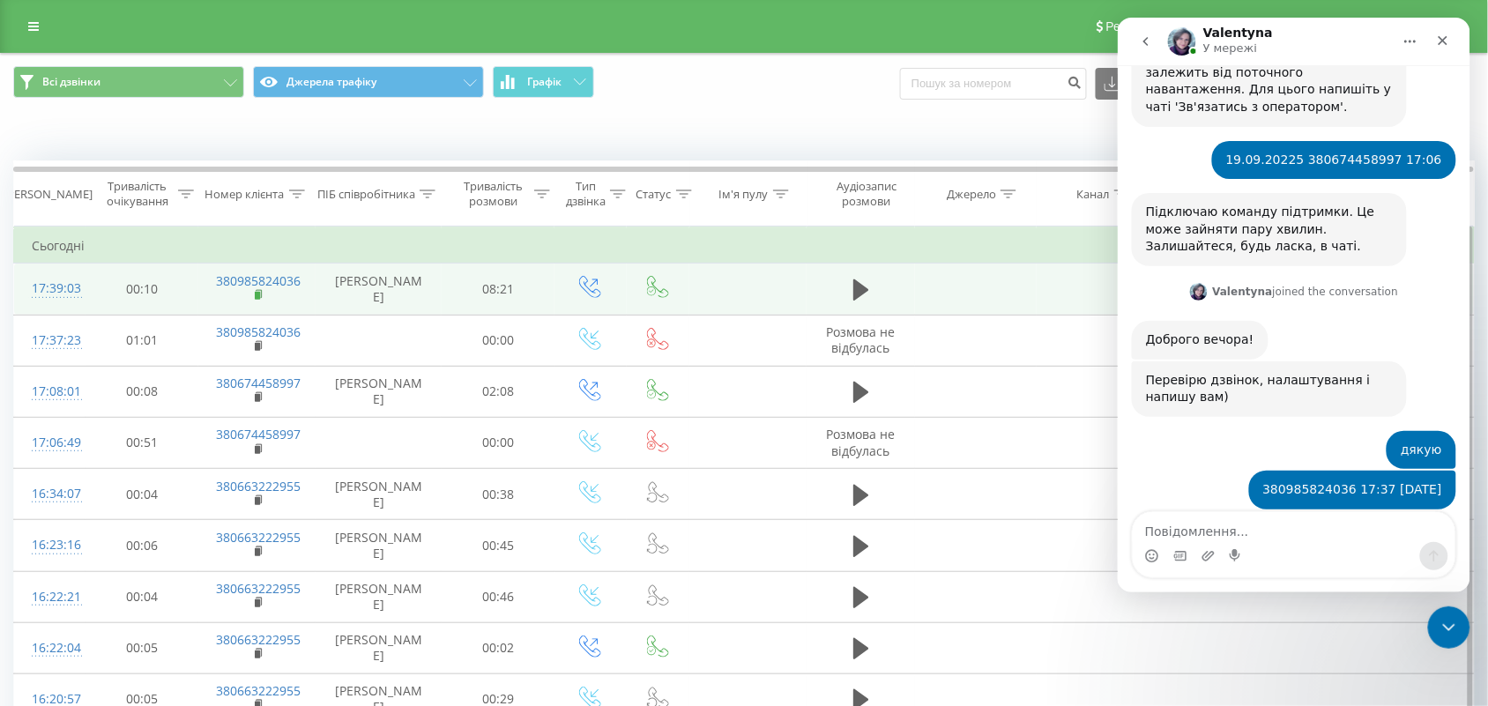
click at [257, 301] on icon at bounding box center [260, 295] width 10 height 12
click at [861, 291] on icon at bounding box center [861, 289] width 16 height 21
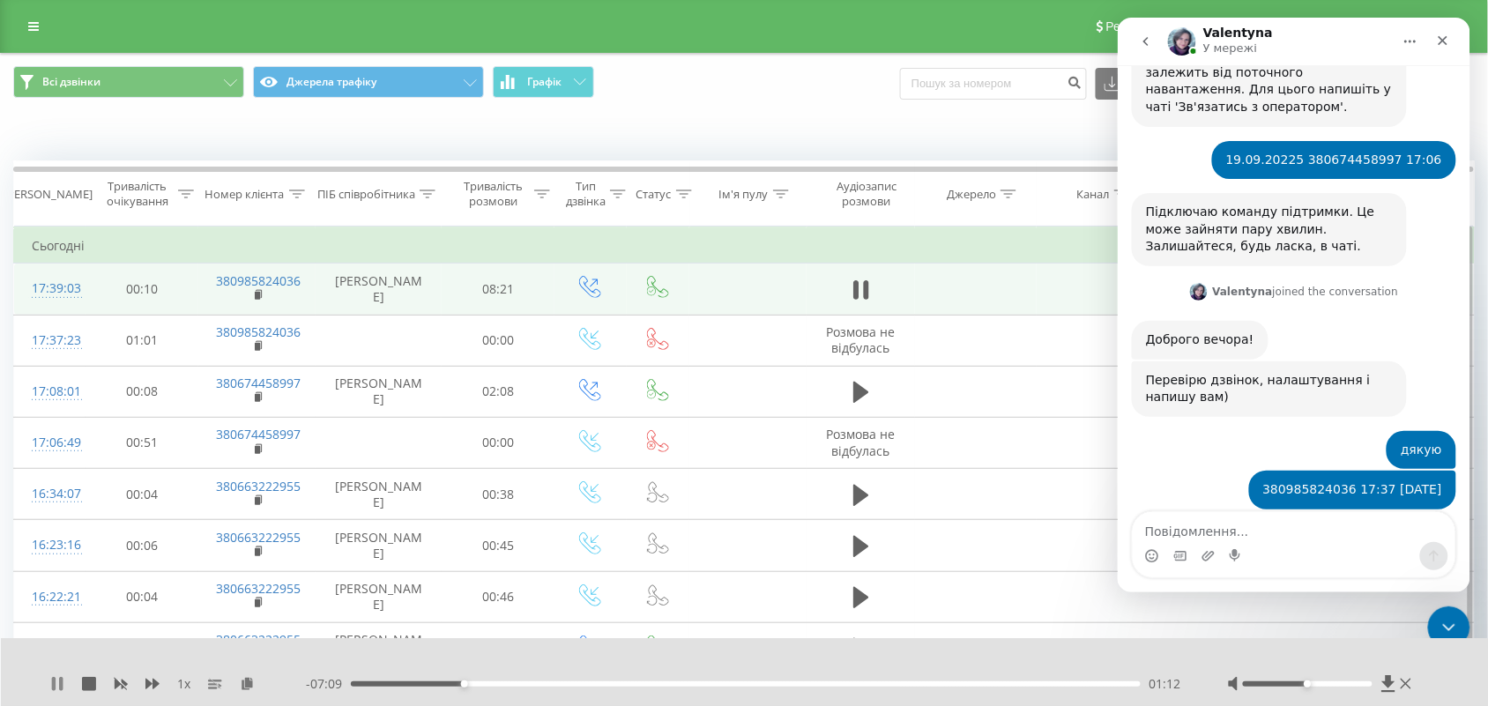
click at [53, 681] on icon at bounding box center [54, 684] width 4 height 14
drag, startPoint x: 1302, startPoint y: 676, endPoint x: 1388, endPoint y: 684, distance: 85.8
click at [1388, 684] on div at bounding box center [1322, 684] width 188 height 18
click at [1367, 681] on div at bounding box center [1308, 683] width 130 height 5
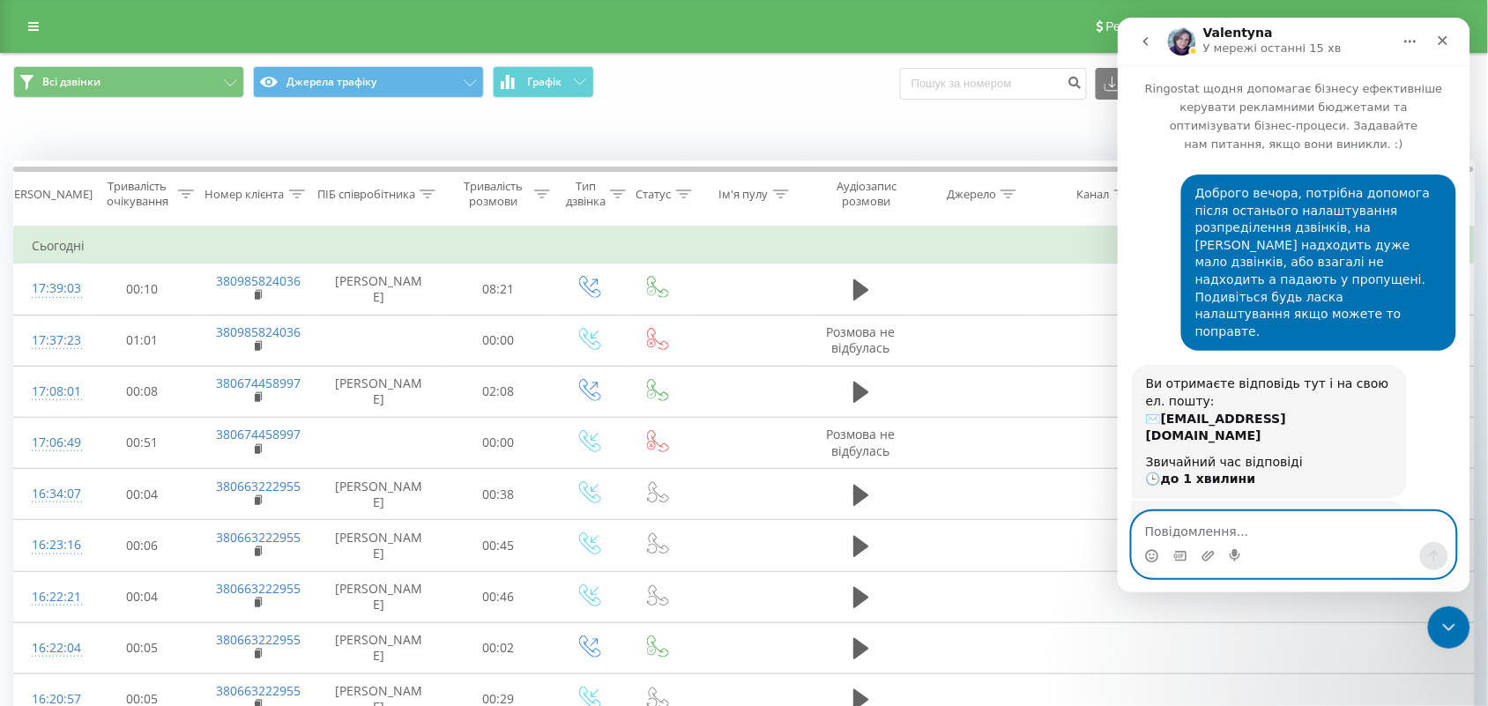
scroll to position [891, 0]
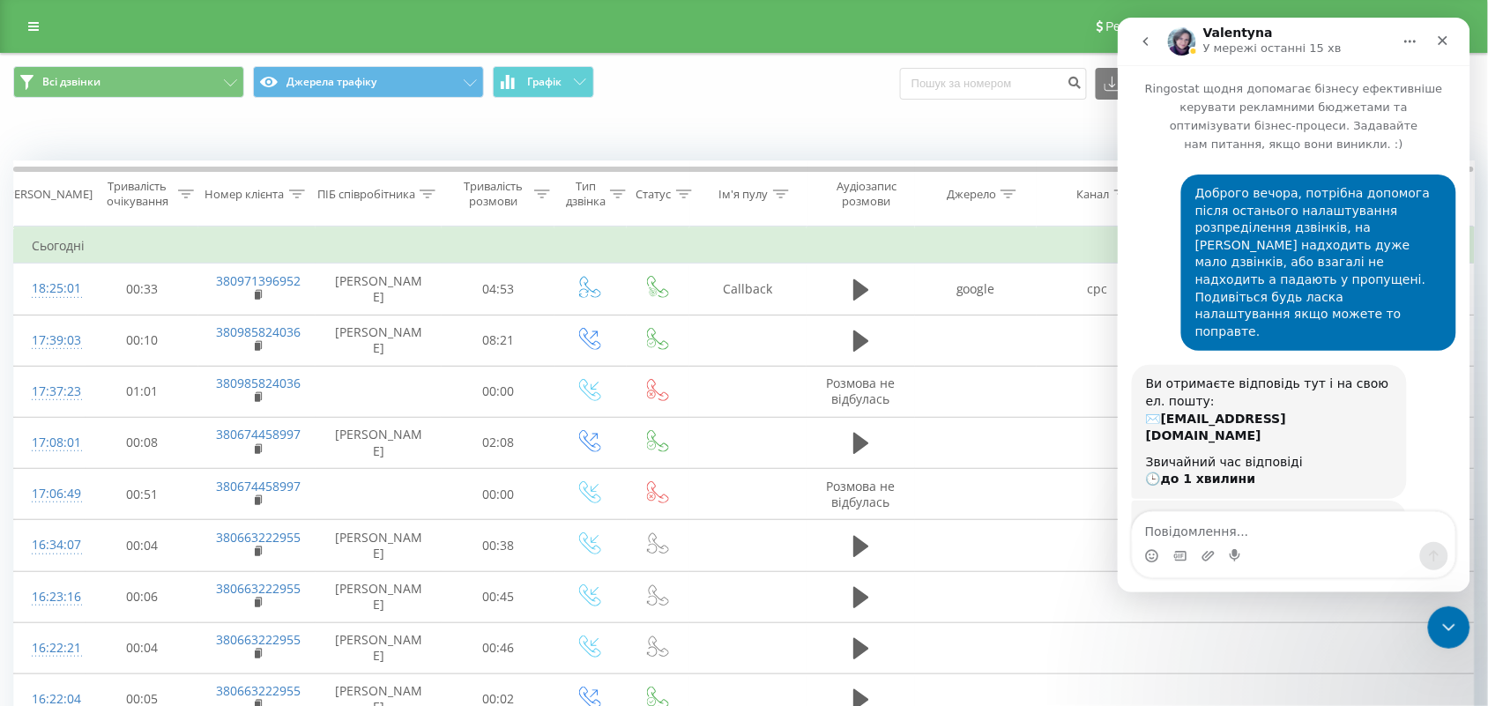
scroll to position [891, 0]
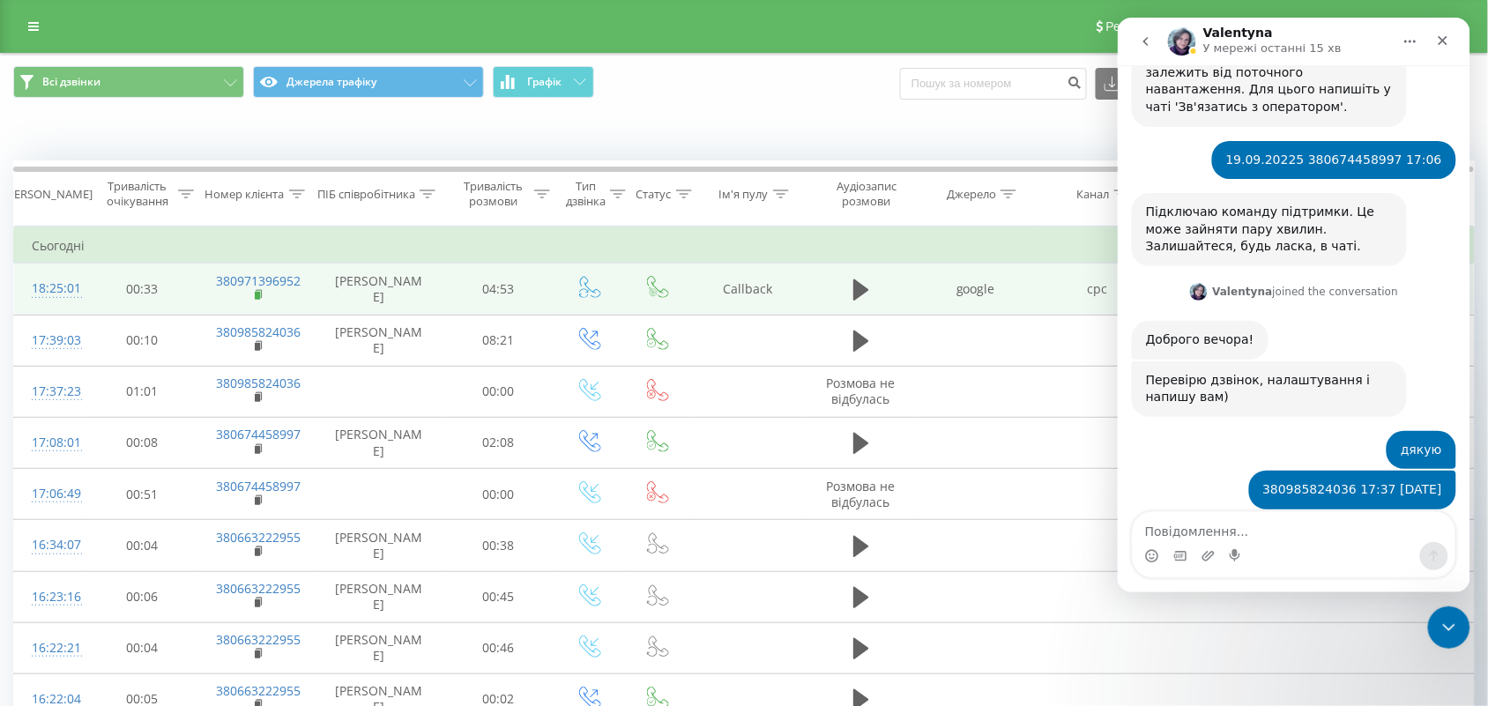
click at [255, 296] on icon at bounding box center [260, 295] width 10 height 12
